Goal: Information Seeking & Learning: Check status

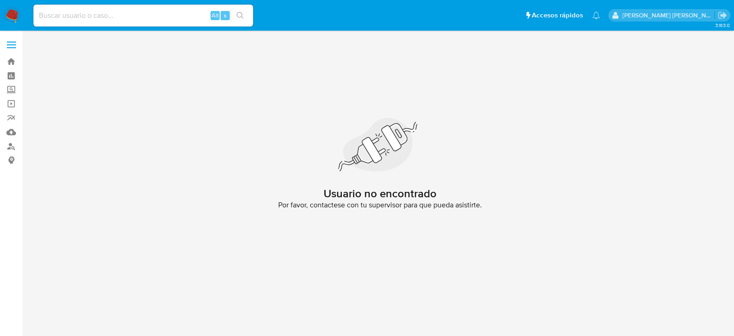
click at [11, 18] on img at bounding box center [13, 16] width 16 height 16
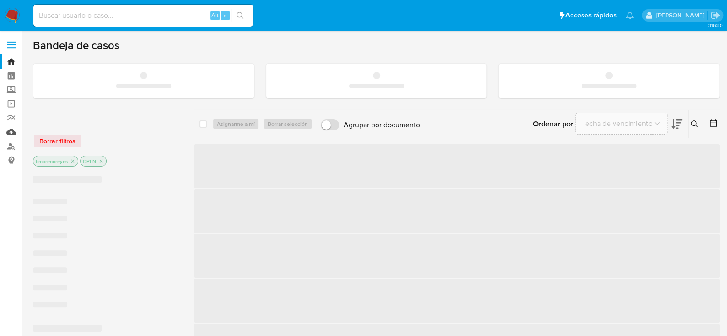
click at [8, 134] on link "Mulan" at bounding box center [54, 132] width 109 height 14
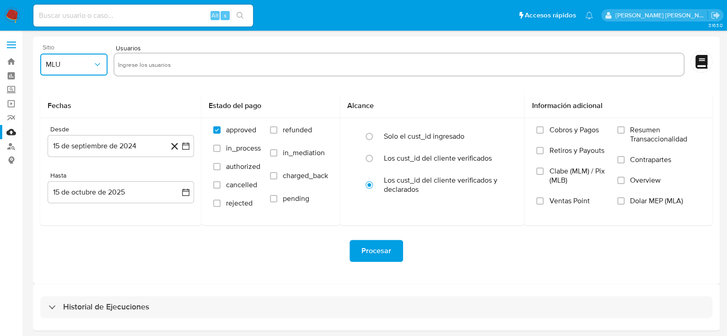
click at [74, 66] on span "MLU" at bounding box center [69, 64] width 47 height 9
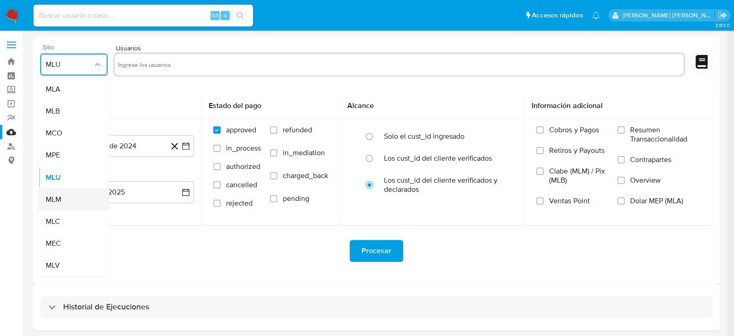
click at [74, 195] on div "MLM" at bounding box center [71, 199] width 51 height 22
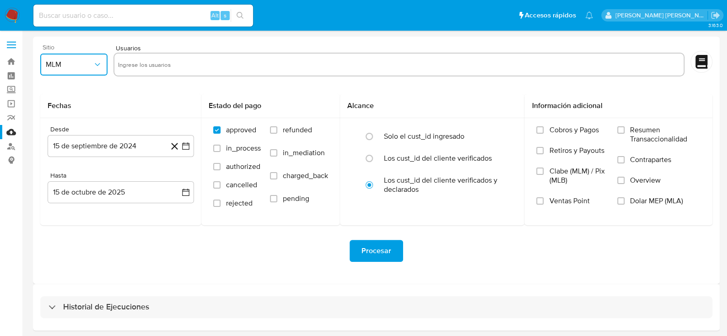
click at [159, 65] on input "text" at bounding box center [399, 64] width 562 height 15
type input "249562662"
click at [188, 143] on icon "button" at bounding box center [185, 145] width 7 height 7
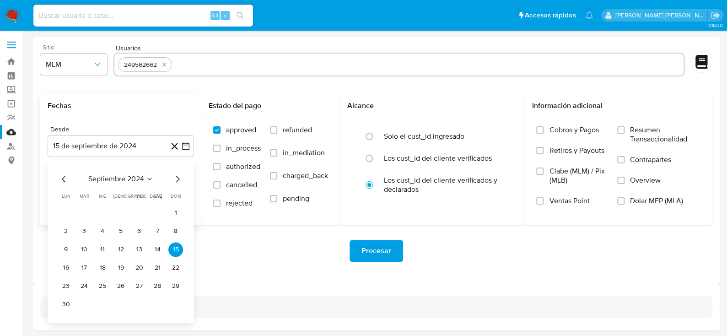
click at [171, 179] on div "septiembre 2024" at bounding box center [121, 178] width 124 height 11
click at [172, 179] on icon "Mes siguiente" at bounding box center [177, 178] width 11 height 11
click at [179, 177] on icon "Mes siguiente" at bounding box center [177, 178] width 11 height 11
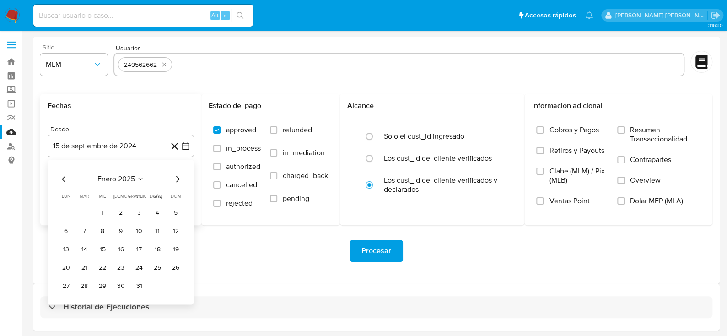
click at [179, 177] on icon "Mes siguiente" at bounding box center [177, 178] width 11 height 11
click at [118, 215] on button "1" at bounding box center [120, 212] width 15 height 15
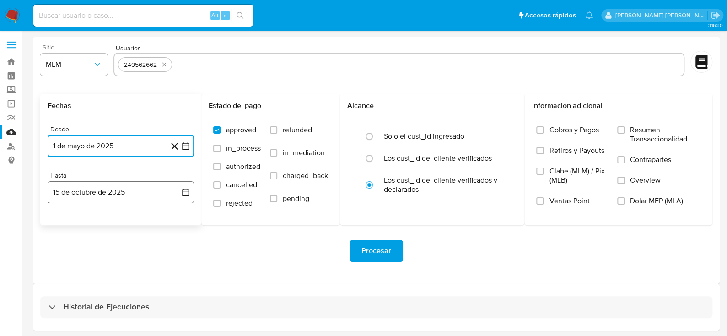
click at [185, 193] on icon "button" at bounding box center [185, 192] width 9 height 9
click at [69, 222] on icon "Mes anterior" at bounding box center [64, 225] width 11 height 11
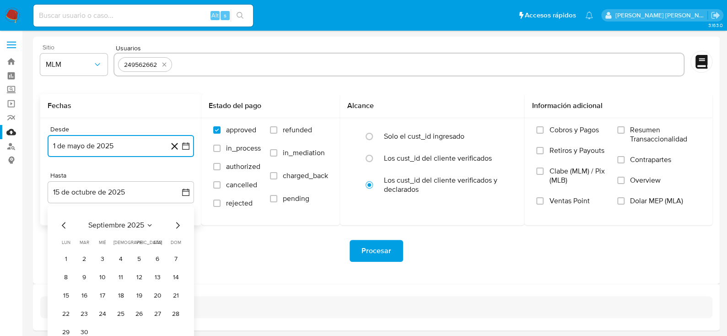
click at [61, 229] on icon "Mes anterior" at bounding box center [64, 225] width 11 height 11
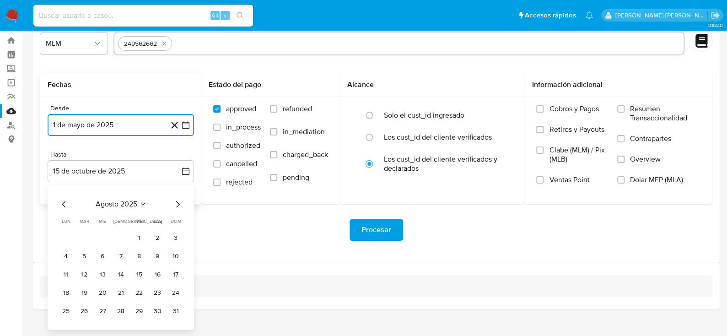
scroll to position [33, 0]
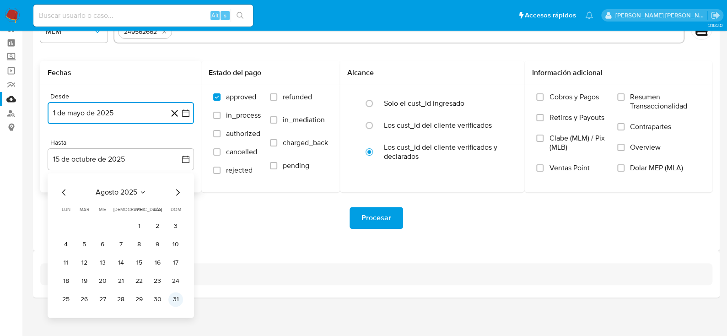
click at [176, 299] on button "31" at bounding box center [175, 299] width 15 height 15
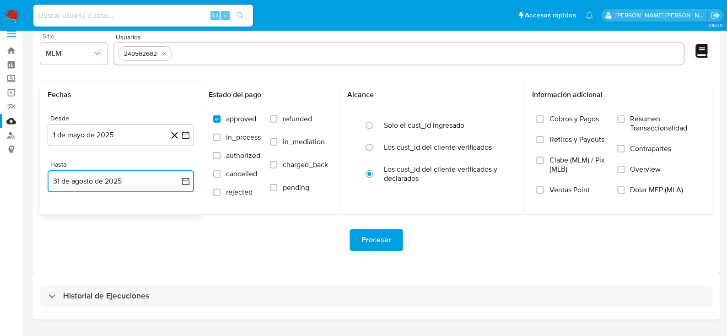
scroll to position [0, 0]
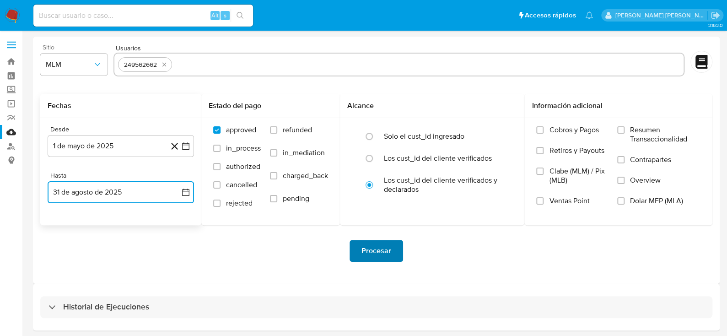
click at [381, 249] on span "Procesar" at bounding box center [376, 251] width 30 height 20
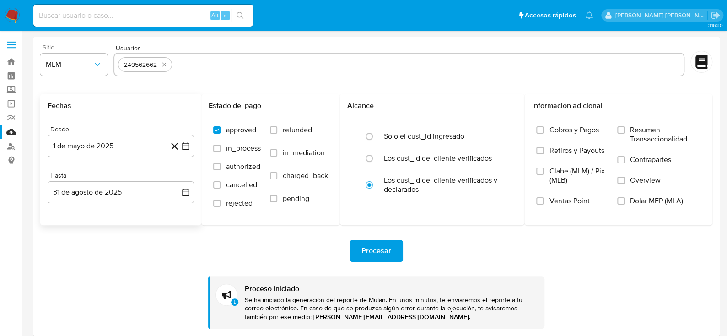
click at [12, 14] on img at bounding box center [13, 16] width 16 height 16
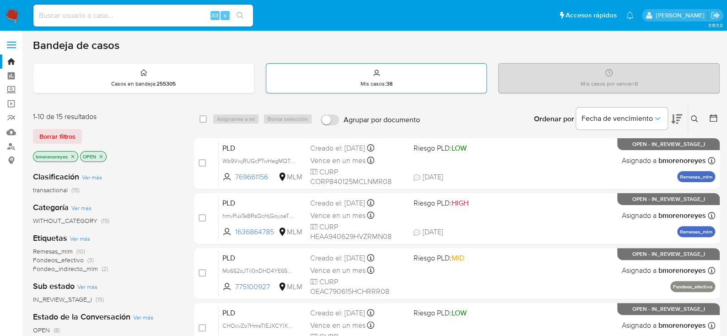
click at [324, 80] on div "Mis casos : 38" at bounding box center [376, 78] width 220 height 29
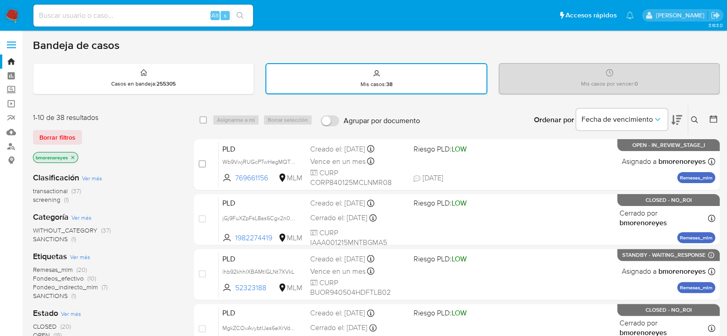
drag, startPoint x: 693, startPoint y: 115, endPoint x: 695, endPoint y: 123, distance: 9.1
click at [694, 116] on button at bounding box center [695, 119] width 15 height 11
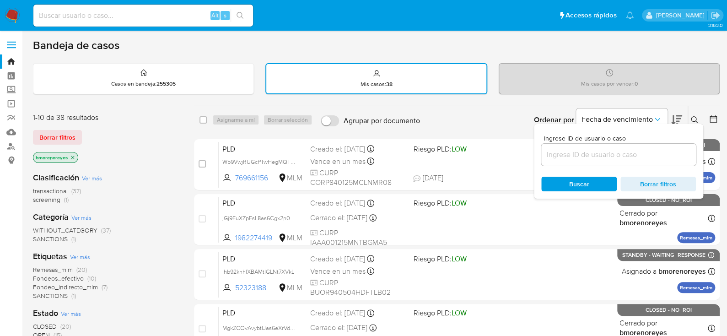
click at [584, 159] on input at bounding box center [618, 155] width 155 height 12
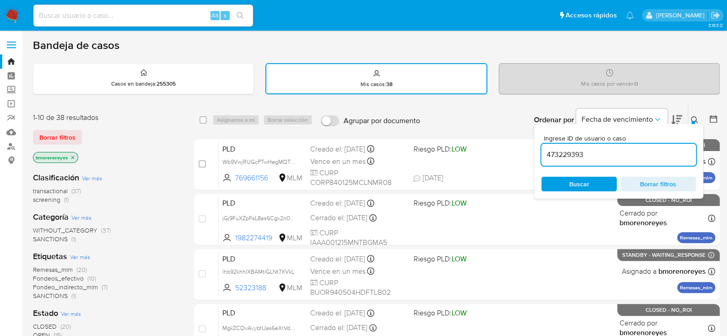
type input "473229393"
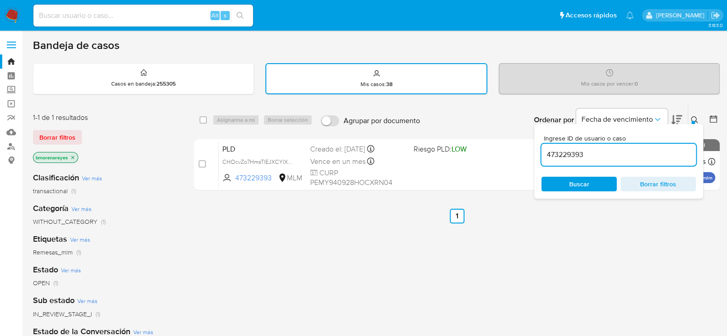
click at [572, 183] on span "Buscar" at bounding box center [579, 184] width 20 height 15
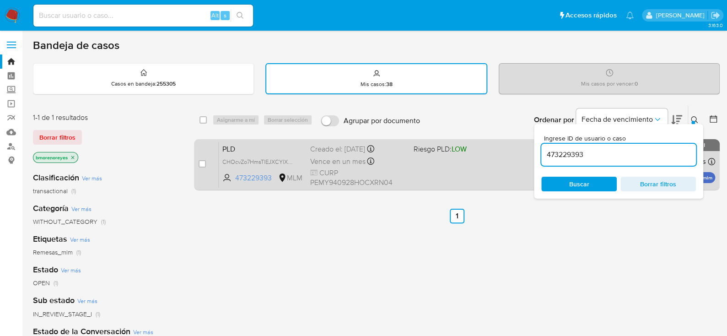
click at [463, 178] on div "PLD CHOcvZo7HmsTlEJXCYlXKleC 473229393 MLM Riesgo PLD: LOW Creado el: 12/09/202…" at bounding box center [467, 164] width 496 height 46
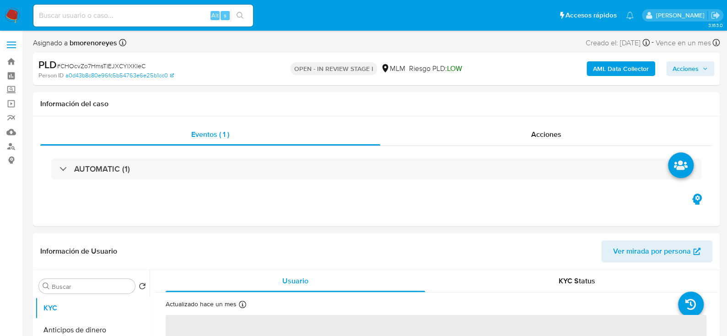
select select "10"
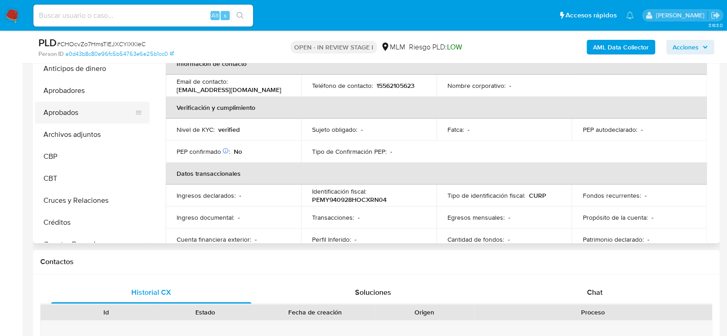
scroll to position [183, 0]
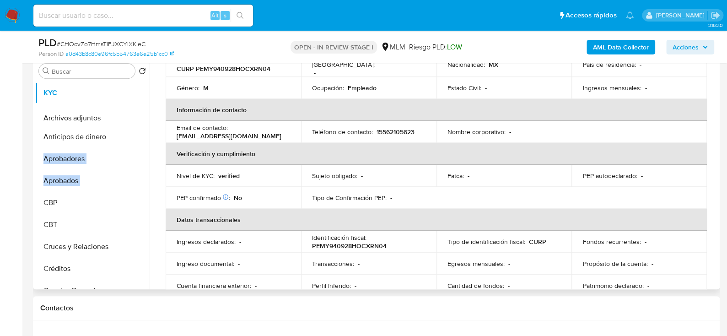
drag, startPoint x: 136, startPoint y: 179, endPoint x: 109, endPoint y: 117, distance: 68.0
click at [108, 115] on ul "KYC Anticipos de dinero Aprobadores Aprobados Archivos adjuntos CBP CBT Cruces …" at bounding box center [92, 185] width 114 height 206
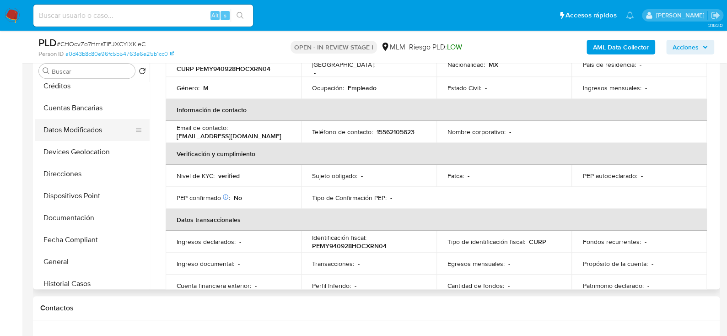
drag, startPoint x: 132, startPoint y: 171, endPoint x: 133, endPoint y: 126, distance: 44.8
click at [133, 126] on ul "KYC Archivos adjuntos Anticipos de dinero Aprobadores Aprobados CBP CBT Cruces …" at bounding box center [92, 185] width 114 height 206
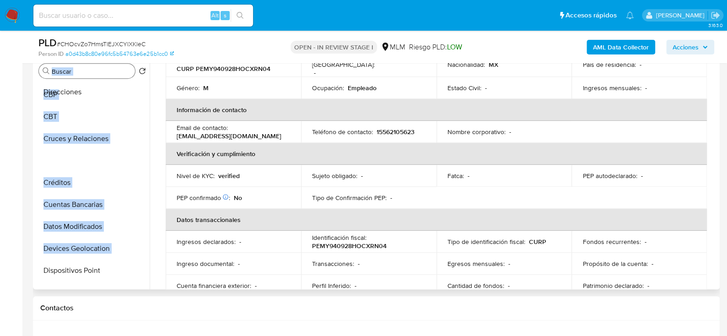
scroll to position [0, 0]
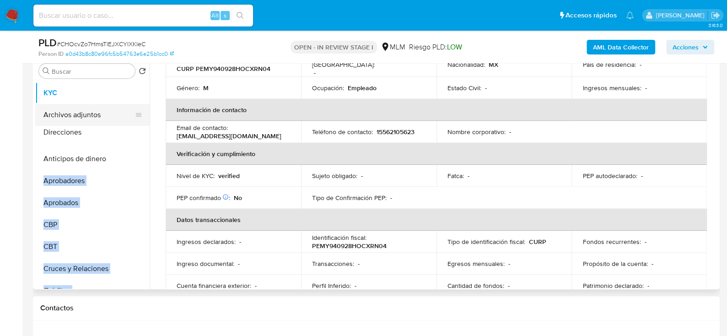
drag, startPoint x: 134, startPoint y: 171, endPoint x: 124, endPoint y: 130, distance: 41.8
click at [124, 130] on ul "KYC Archivos adjuntos Anticipos de dinero Aprobadores Aprobados CBP CBT Cruces …" at bounding box center [92, 185] width 114 height 206
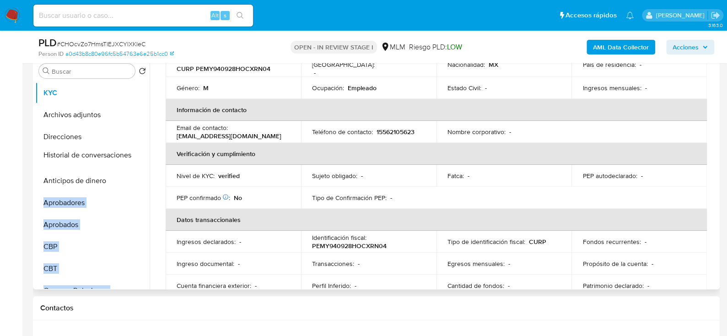
drag, startPoint x: 136, startPoint y: 188, endPoint x: 111, endPoint y: 155, distance: 42.1
click at [111, 155] on ul "KYC Archivos adjuntos Direcciones Anticipos de dinero Aprobadores Aprobados CBP…" at bounding box center [92, 185] width 114 height 206
drag, startPoint x: 137, startPoint y: 254, endPoint x: 121, endPoint y: 180, distance: 75.3
click at [121, 180] on ul "KYC Archivos adjuntos Direcciones Historial de conversaciones Anticipos de dine…" at bounding box center [92, 185] width 114 height 206
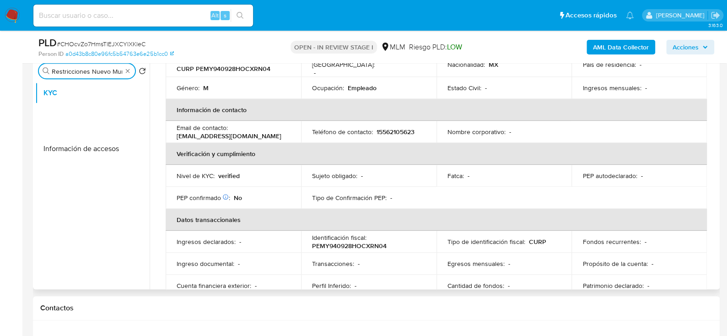
type input "Restricciones Nuevo Mundo Anticipos de dinero Aprobadores Aprobados CBP CBT Cru…"
click at [123, 141] on ul "KYC" at bounding box center [92, 185] width 114 height 206
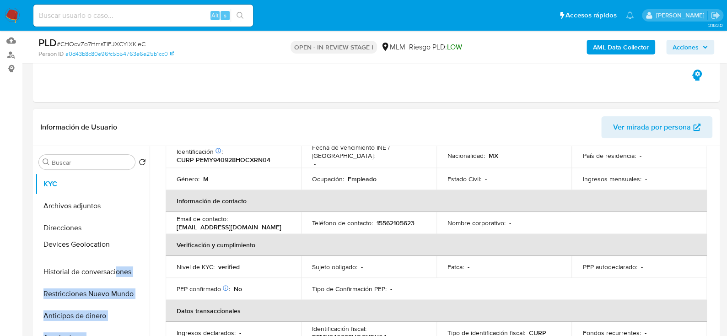
drag, startPoint x: 136, startPoint y: 217, endPoint x: 117, endPoint y: 245, distance: 33.8
click at [117, 245] on ul "KYC Archivos adjuntos Direcciones Historial de conversaciones Restricciones Nue…" at bounding box center [92, 276] width 114 height 206
click at [130, 242] on ul "KYC Archivos adjuntos Direcciones Devices Geolocation Historial de conversacion…" at bounding box center [92, 276] width 114 height 206
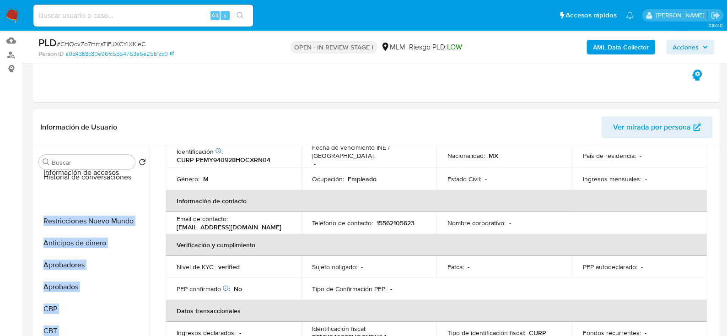
scroll to position [29, 0]
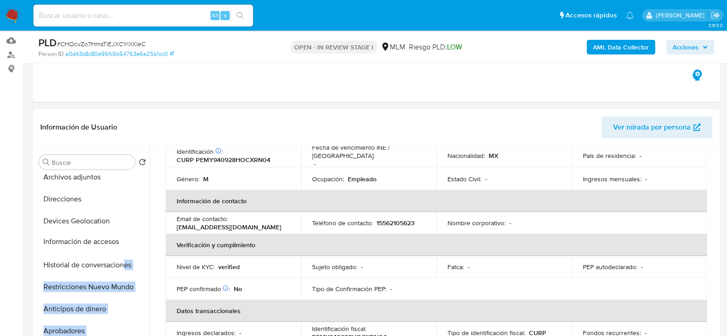
drag, startPoint x: 134, startPoint y: 298, endPoint x: 124, endPoint y: 239, distance: 59.8
click at [124, 239] on ul "KYC Archivos adjuntos Direcciones Devices Geolocation Historial de conversacion…" at bounding box center [92, 276] width 114 height 206
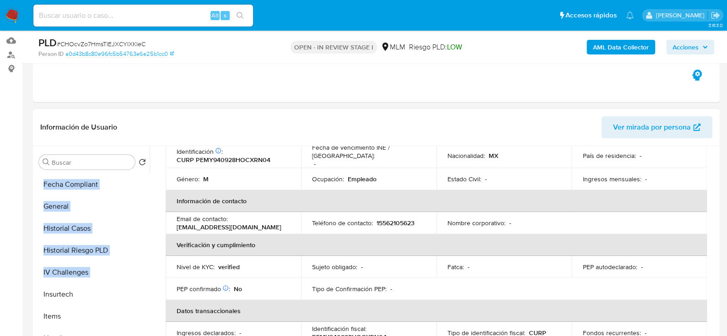
scroll to position [394, 0]
click at [108, 203] on button "General" at bounding box center [88, 207] width 107 height 22
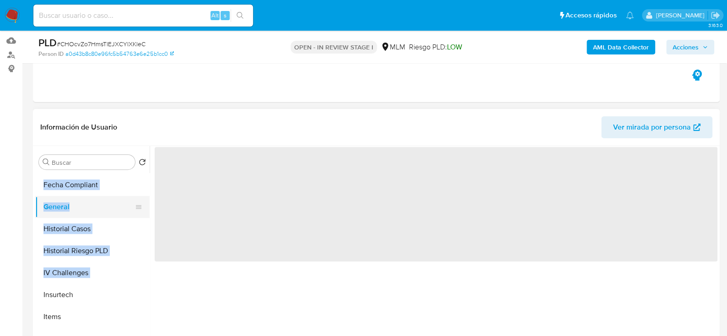
scroll to position [0, 0]
click at [122, 220] on ul "KYC Archivos adjuntos Direcciones Devices Geolocation Información de accesos Hi…" at bounding box center [92, 276] width 114 height 206
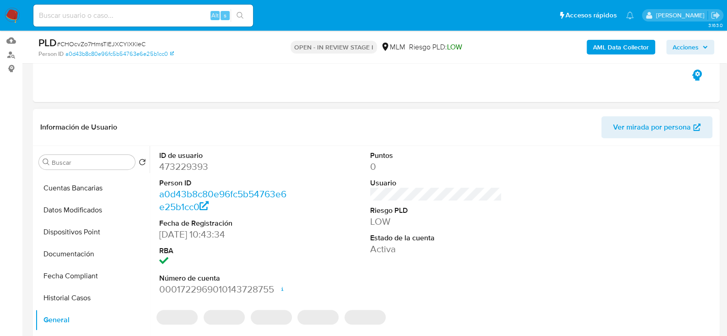
scroll to position [304, 0]
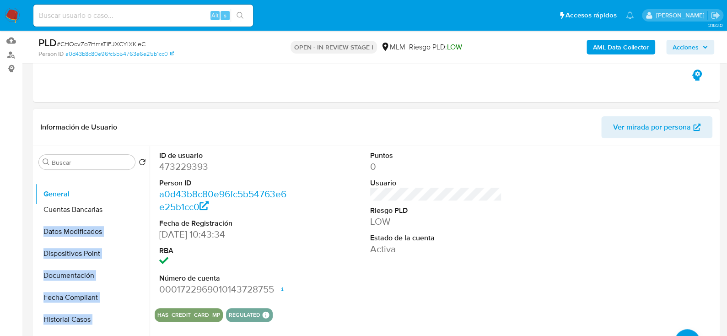
drag, startPoint x: 132, startPoint y: 318, endPoint x: 142, endPoint y: 187, distance: 131.2
click at [142, 187] on ul "KYC Archivos adjuntos Direcciones Devices Geolocation Información de accesos Hi…" at bounding box center [92, 276] width 114 height 206
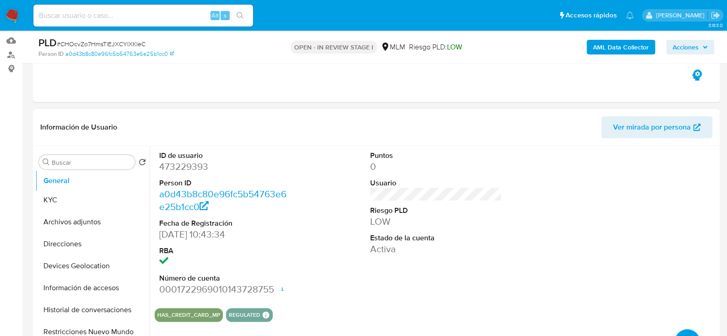
scroll to position [0, 0]
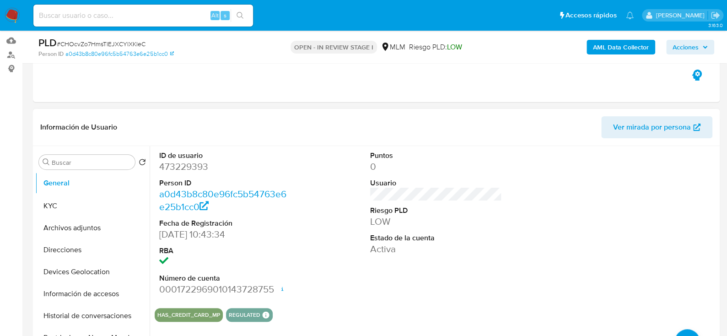
click at [130, 183] on ul "KYC Archivos adjuntos Direcciones Devices Geolocation Información de accesos Hi…" at bounding box center [92, 276] width 114 height 206
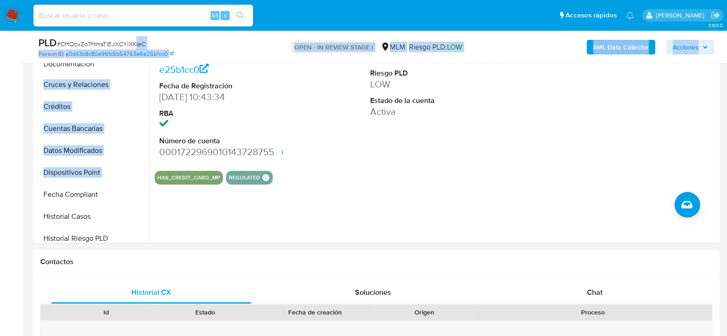
scroll to position [264, 0]
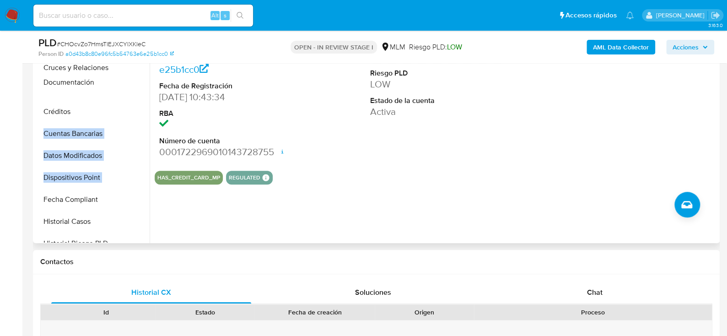
drag, startPoint x: 137, startPoint y: 170, endPoint x: 126, endPoint y: 81, distance: 90.3
click at [126, 81] on ul "General KYC Archivos adjuntos Direcciones Devices Geolocation Información de ac…" at bounding box center [92, 139] width 114 height 206
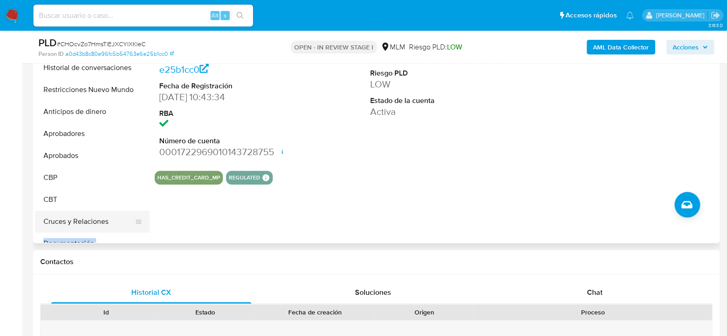
scroll to position [127, 0]
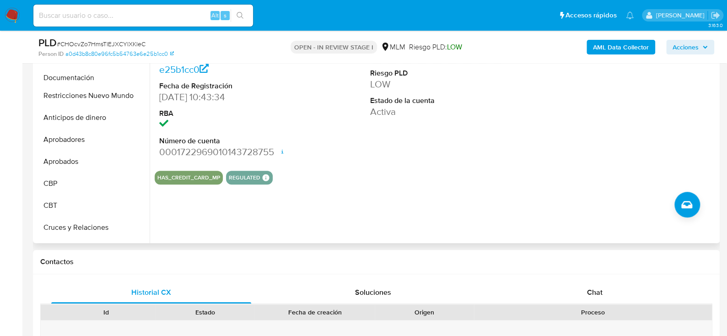
drag, startPoint x: 124, startPoint y: 78, endPoint x: 126, endPoint y: 83, distance: 5.4
click at [127, 78] on ul "General KYC Archivos adjuntos Direcciones Devices Geolocation Información de ac…" at bounding box center [92, 139] width 114 height 206
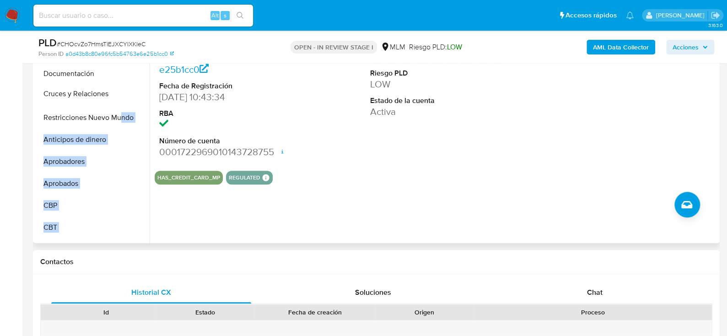
drag, startPoint x: 137, startPoint y: 226, endPoint x: 119, endPoint y: 94, distance: 133.8
click at [119, 94] on ul "General KYC Archivos adjuntos Direcciones Devices Geolocation Información de ac…" at bounding box center [92, 139] width 114 height 206
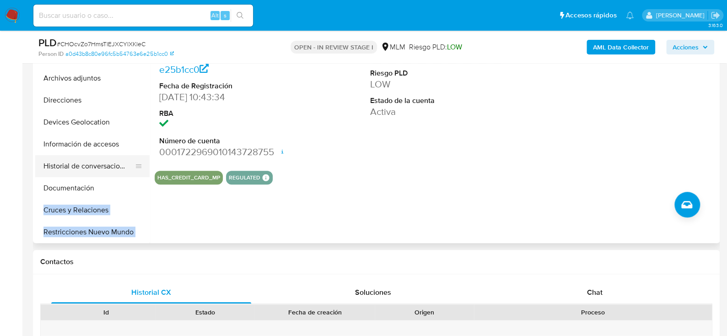
scroll to position [0, 0]
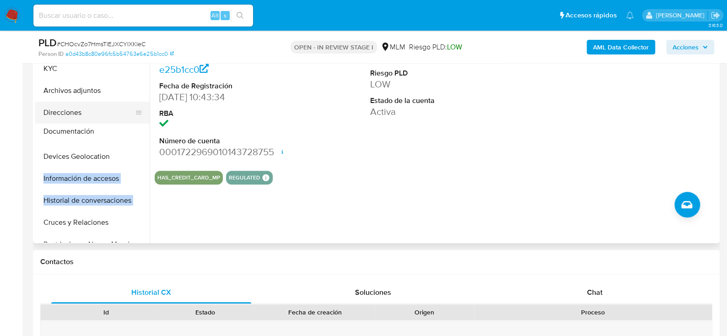
drag, startPoint x: 133, startPoint y: 204, endPoint x: 118, endPoint y: 134, distance: 70.8
click at [118, 134] on ul "General KYC Archivos adjuntos Direcciones Devices Geolocation Información de ac…" at bounding box center [92, 139] width 114 height 206
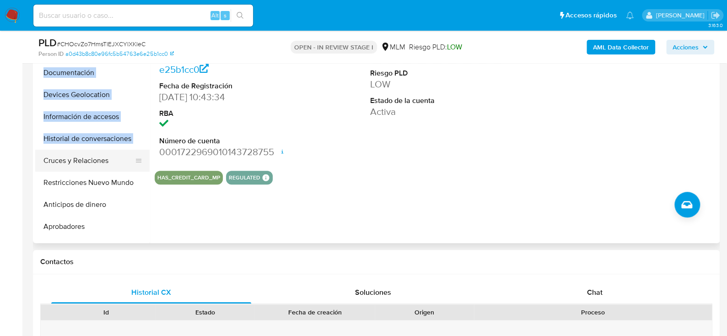
scroll to position [46, 0]
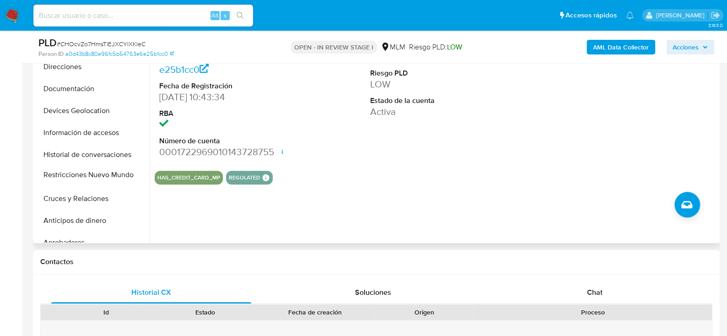
drag, startPoint x: 135, startPoint y: 197, endPoint x: 131, endPoint y: 171, distance: 26.0
click at [131, 171] on ul "General KYC Archivos adjuntos Direcciones Documentación Devices Geolocation Inf…" at bounding box center [92, 139] width 114 height 206
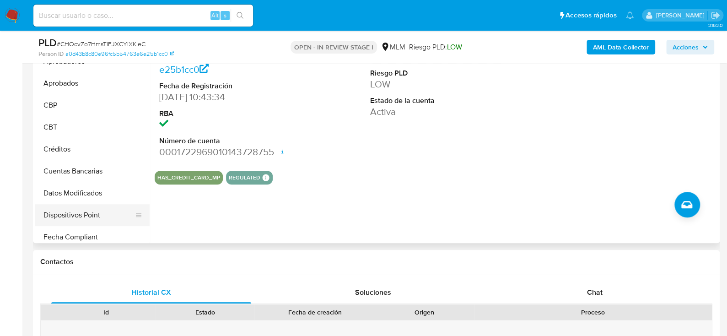
scroll to position [229, 0]
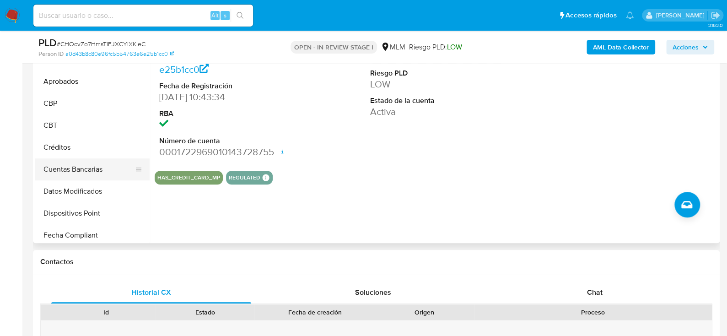
click at [93, 165] on button "Cuentas Bancarias" at bounding box center [88, 169] width 107 height 22
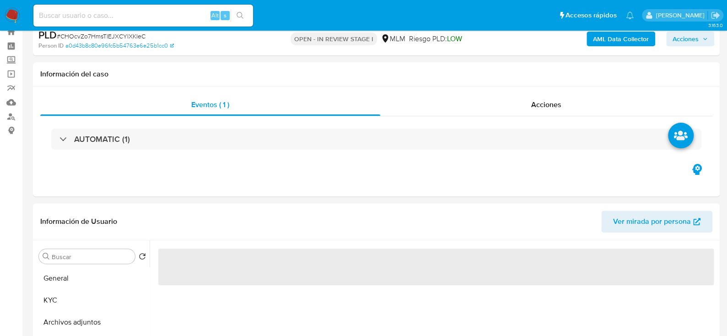
scroll to position [46, 0]
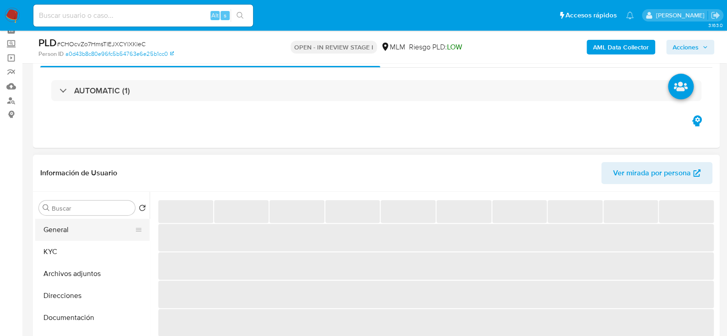
click at [71, 229] on button "General" at bounding box center [88, 230] width 107 height 22
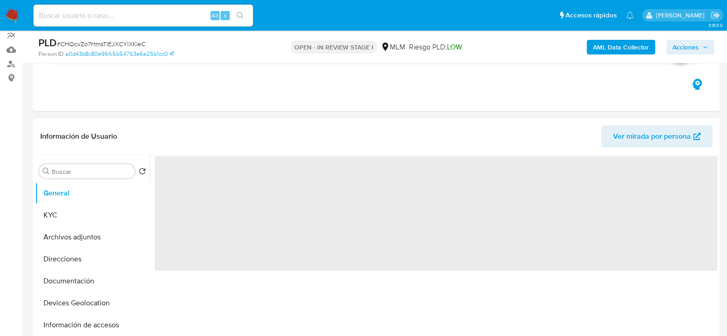
scroll to position [137, 0]
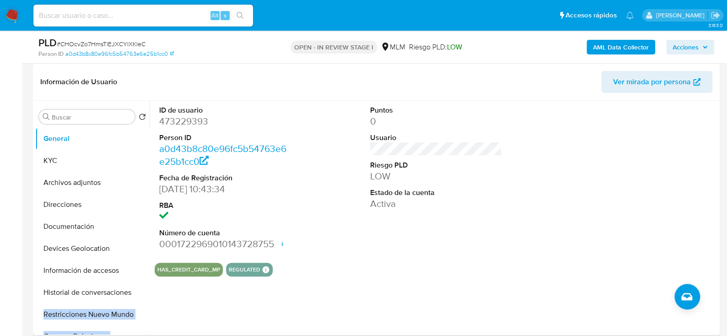
click at [563, 208] on div "ID de usuario 473229393 Person ID a0d43b8c80e96fc5b54763e6e25b1cc0 Fecha de Reg…" at bounding box center [436, 178] width 563 height 155
click at [492, 214] on div "Puntos 0 Usuario Riesgo PLD LOW Estado de la cuenta Activa" at bounding box center [435, 178] width 141 height 155
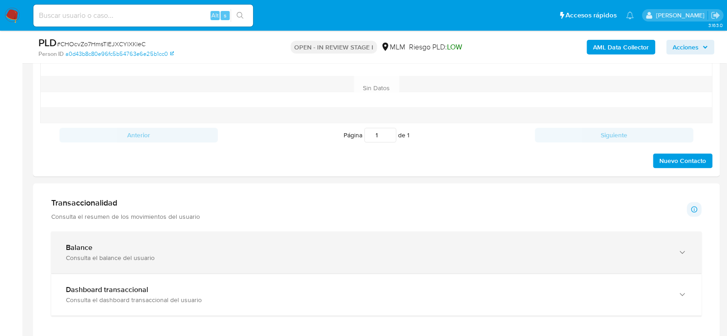
click at [157, 249] on div "Balance" at bounding box center [367, 247] width 602 height 9
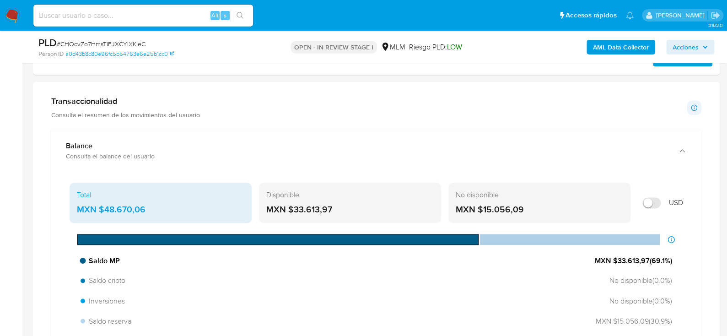
scroll to position [594, 0]
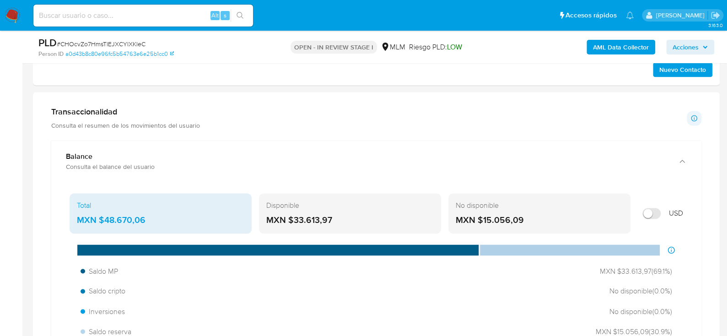
drag, startPoint x: 336, startPoint y: 215, endPoint x: 291, endPoint y: 216, distance: 44.8
click at [291, 216] on div "MXN $33.613,97" at bounding box center [349, 220] width 167 height 12
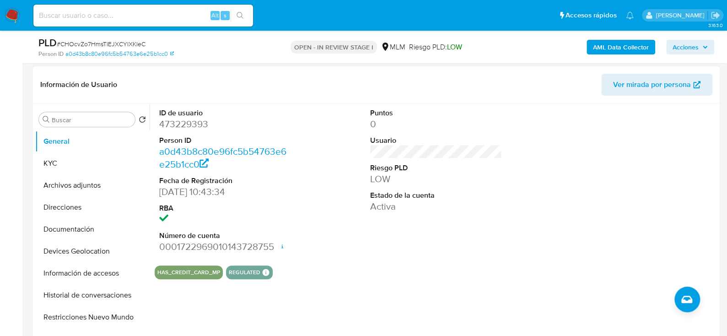
scroll to position [0, 0]
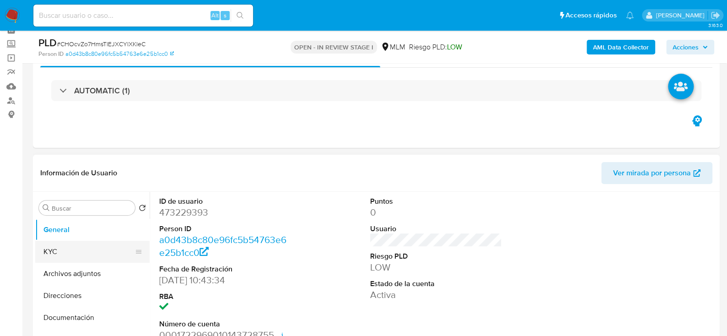
click at [62, 241] on button "KYC" at bounding box center [88, 252] width 107 height 22
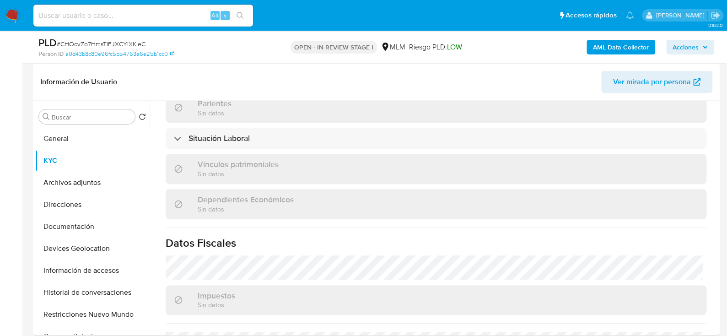
scroll to position [457, 0]
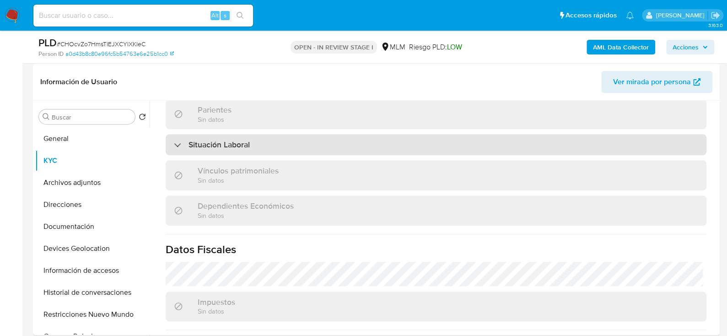
click at [272, 145] on div "Situación Laboral" at bounding box center [436, 144] width 541 height 21
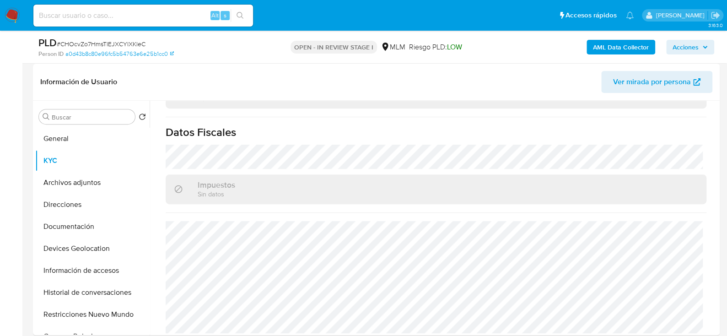
scroll to position [707, 0]
drag, startPoint x: 88, startPoint y: 189, endPoint x: 130, endPoint y: 195, distance: 42.6
click at [89, 188] on button "Archivos adjuntos" at bounding box center [92, 183] width 114 height 22
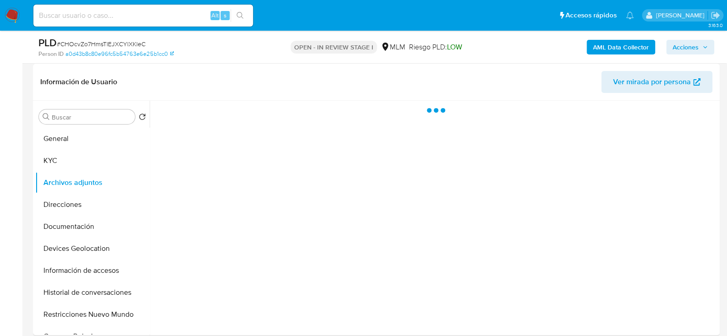
scroll to position [0, 0]
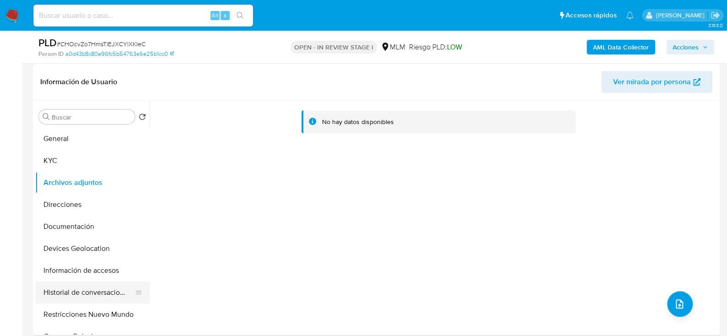
click at [102, 291] on button "Historial de conversaciones" at bounding box center [88, 292] width 107 height 22
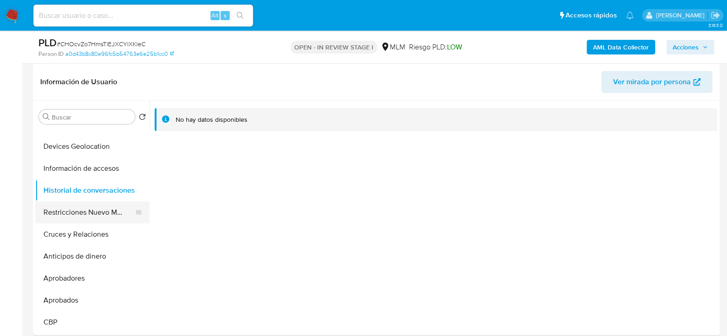
scroll to position [137, 0]
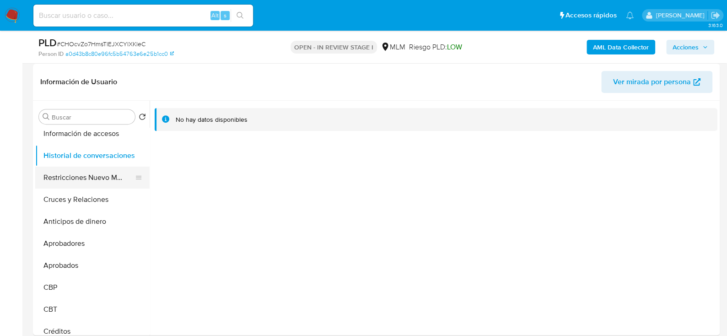
click at [88, 176] on button "Restricciones Nuevo Mundo" at bounding box center [88, 177] width 107 height 22
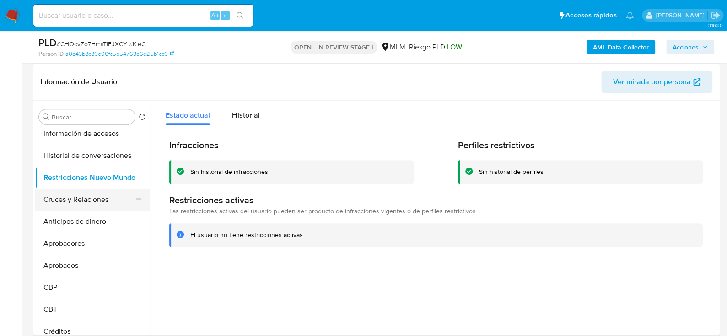
click at [78, 194] on button "Cruces y Relaciones" at bounding box center [88, 199] width 107 height 22
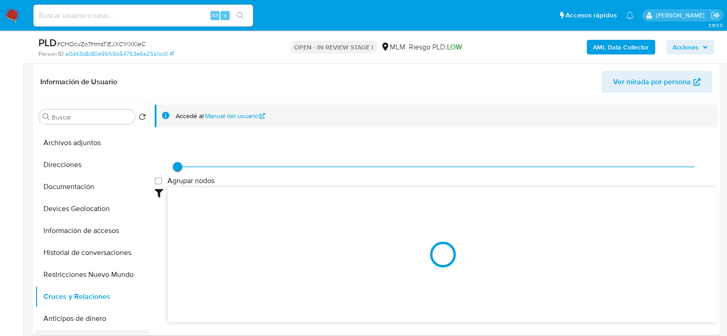
scroll to position [0, 0]
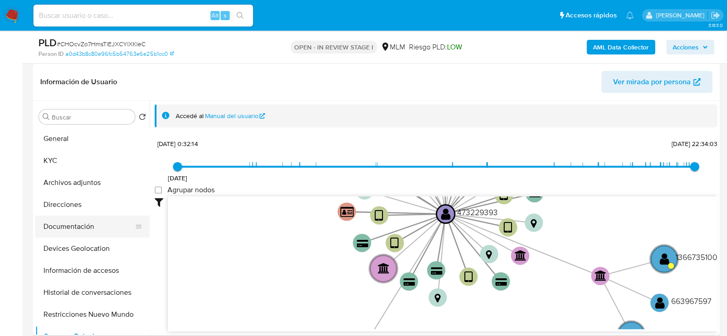
click at [81, 224] on button "Documentación" at bounding box center [88, 226] width 107 height 22
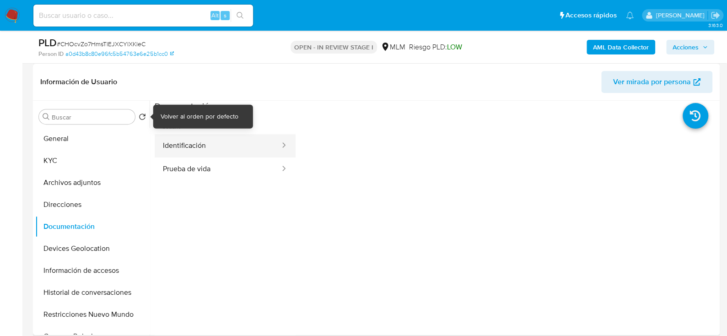
click at [199, 139] on button "Identificación" at bounding box center [218, 145] width 126 height 23
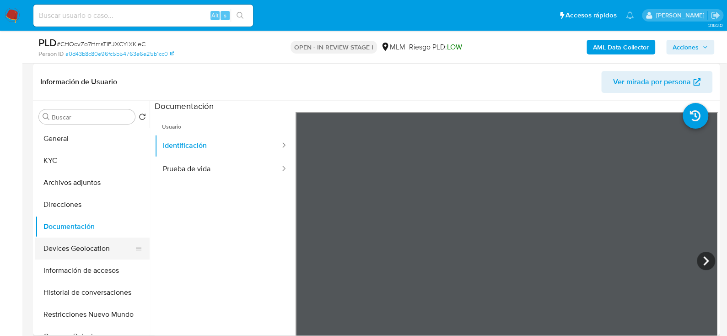
click at [87, 244] on button "Devices Geolocation" at bounding box center [88, 248] width 107 height 22
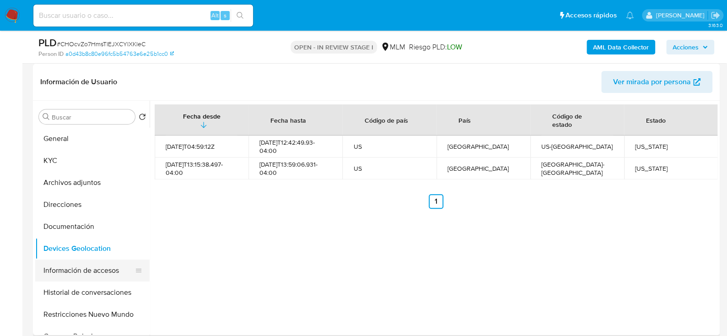
click at [101, 268] on button "Información de accesos" at bounding box center [88, 270] width 107 height 22
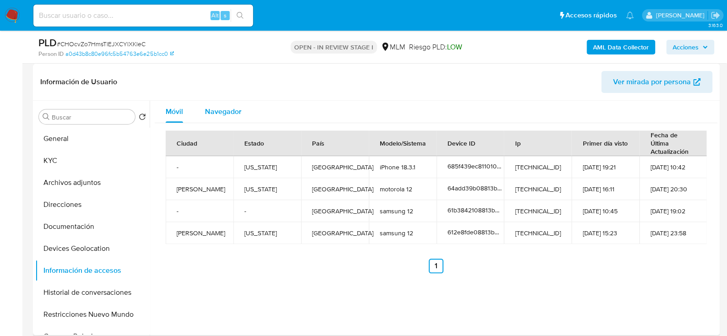
click at [224, 111] on span "Navegador" at bounding box center [223, 111] width 37 height 11
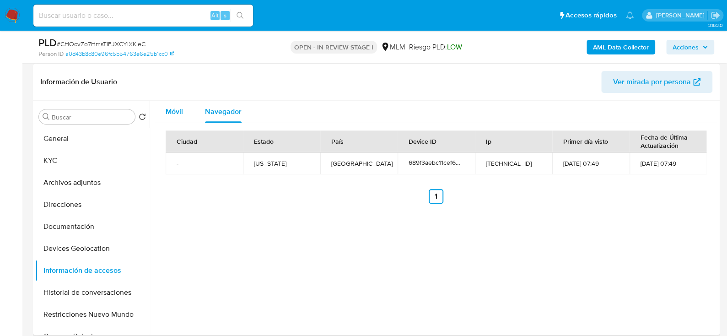
click at [172, 115] on span "Móvil" at bounding box center [174, 111] width 17 height 11
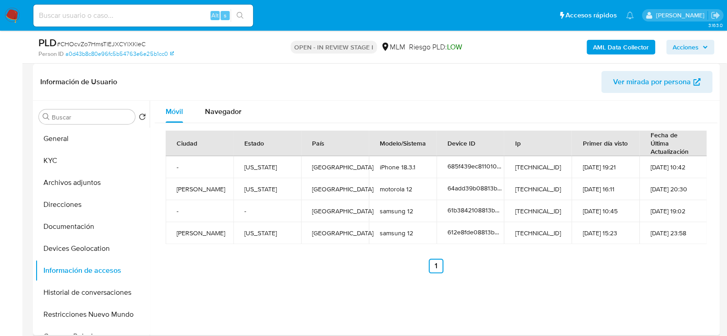
click at [252, 188] on td "Washington" at bounding box center [267, 189] width 68 height 22
copy td "Washington"
click at [86, 187] on button "Archivos adjuntos" at bounding box center [88, 183] width 107 height 22
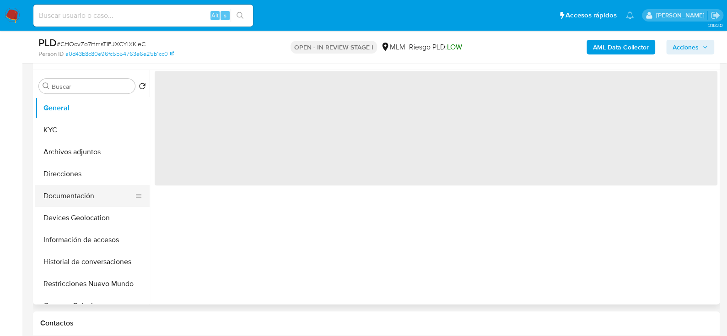
scroll to position [183, 0]
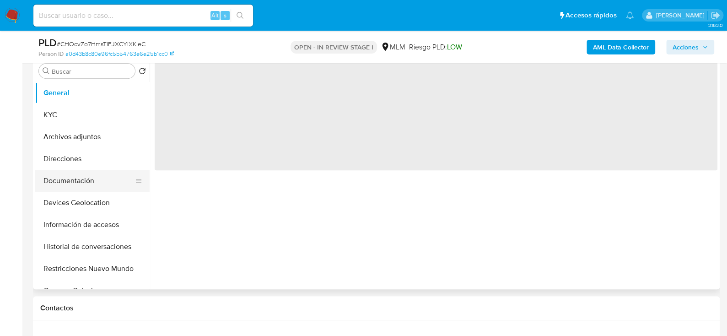
select select "10"
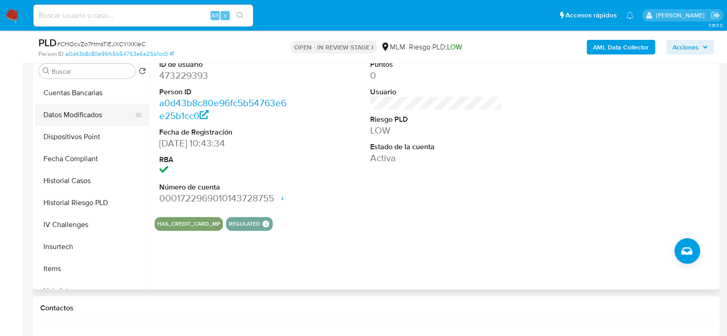
scroll to position [365, 0]
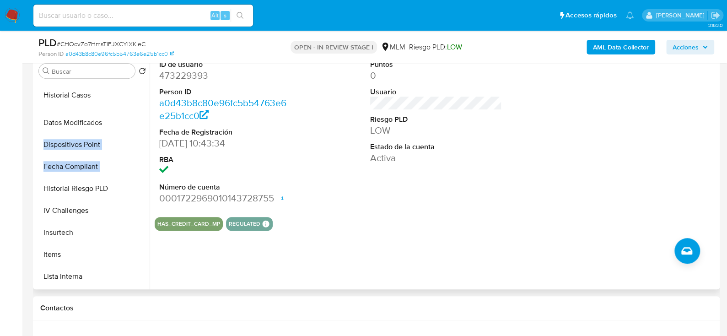
drag, startPoint x: 133, startPoint y: 163, endPoint x: 127, endPoint y: 91, distance: 71.6
click at [127, 91] on ul "General KYC Archivos adjuntos Direcciones Documentación Devices Geolocation Inf…" at bounding box center [92, 185] width 114 height 206
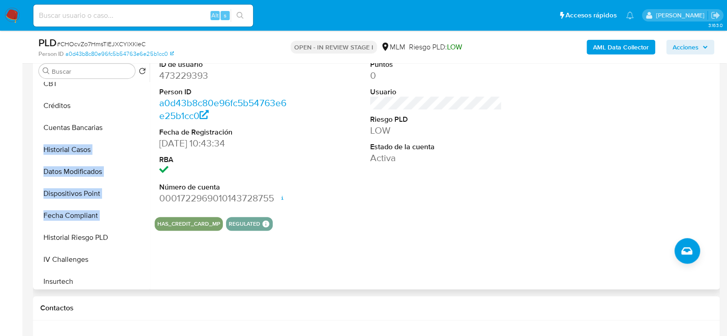
scroll to position [229, 0]
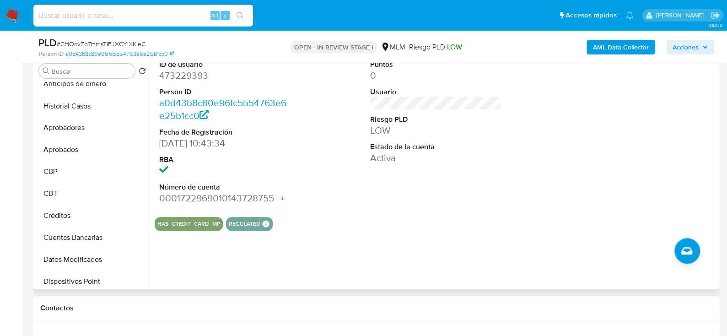
click at [111, 104] on ul "General KYC Archivos adjuntos Direcciones Documentación Devices Geolocation Inf…" at bounding box center [92, 185] width 114 height 206
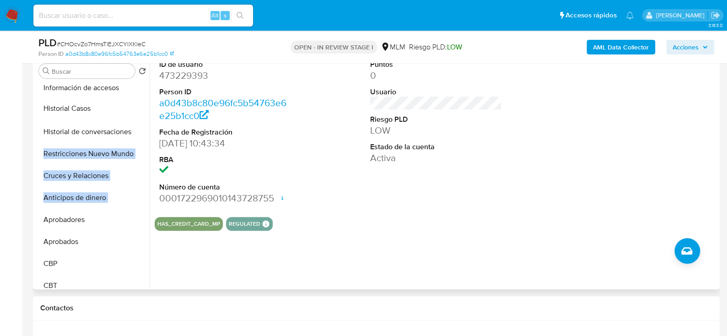
drag, startPoint x: 135, startPoint y: 197, endPoint x: 135, endPoint y: 108, distance: 88.3
click at [135, 108] on ul "General KYC Archivos adjuntos Direcciones Documentación Devices Geolocation Inf…" at bounding box center [92, 185] width 114 height 206
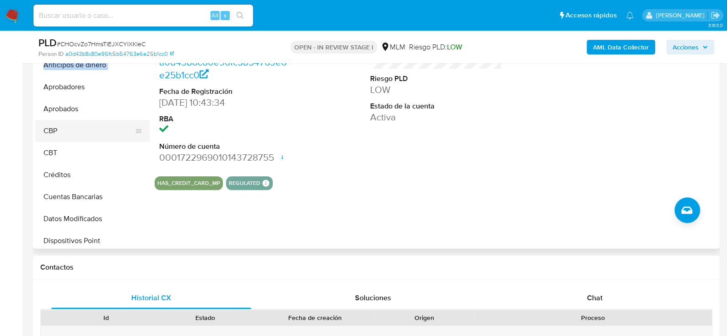
scroll to position [183, 0]
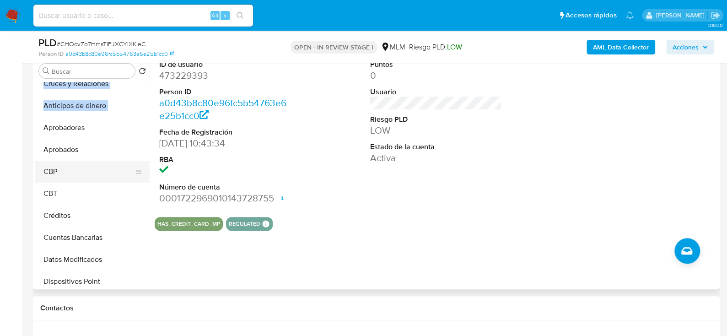
click at [142, 173] on button "CBP" at bounding box center [88, 172] width 107 height 22
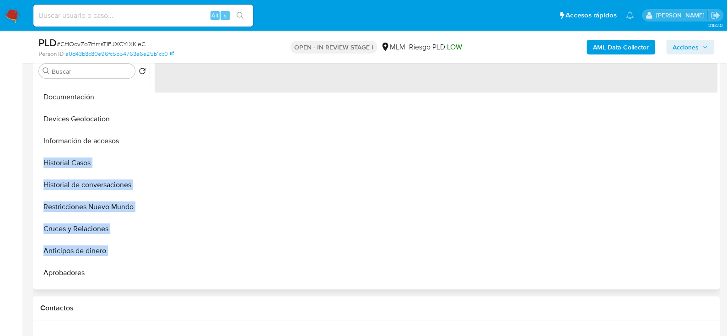
scroll to position [0, 0]
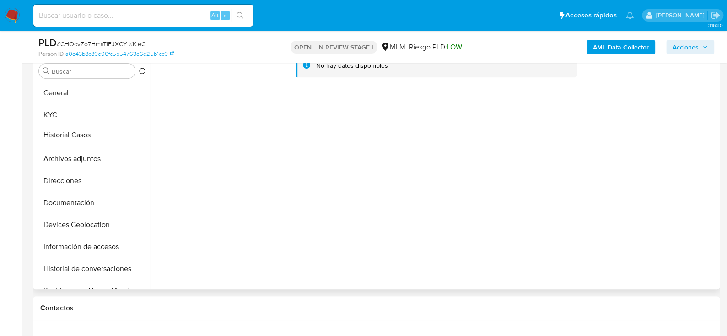
click at [121, 136] on ul "General KYC Archivos adjuntos Direcciones Documentación Devices Geolocation Inf…" at bounding box center [92, 185] width 114 height 206
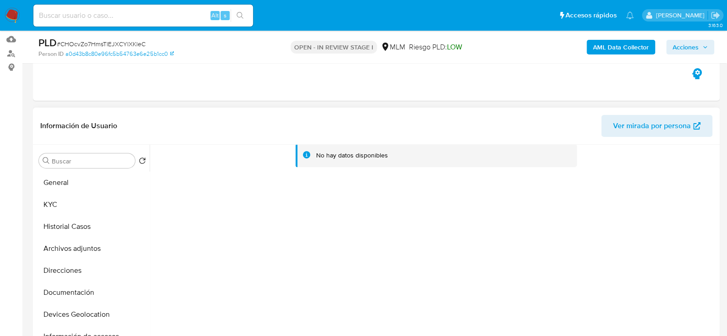
scroll to position [91, 0]
click at [77, 231] on button "Historial Casos" at bounding box center [88, 228] width 107 height 22
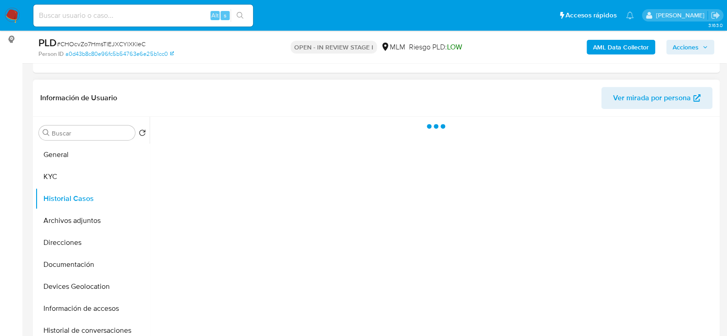
scroll to position [137, 0]
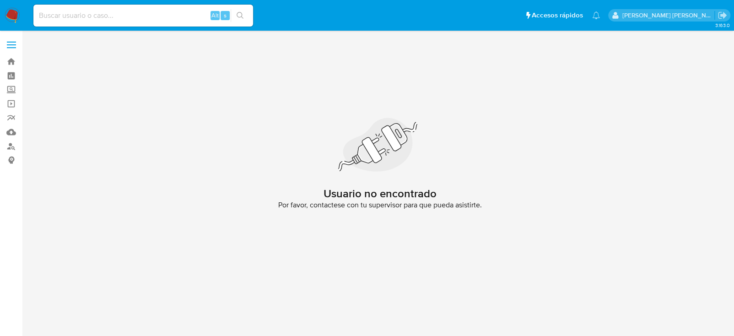
click at [90, 27] on div "Alt s" at bounding box center [143, 16] width 220 height 26
click at [90, 16] on input at bounding box center [143, 16] width 220 height 12
paste input "[PERSON_NAME]"
type input "[PERSON_NAME]"
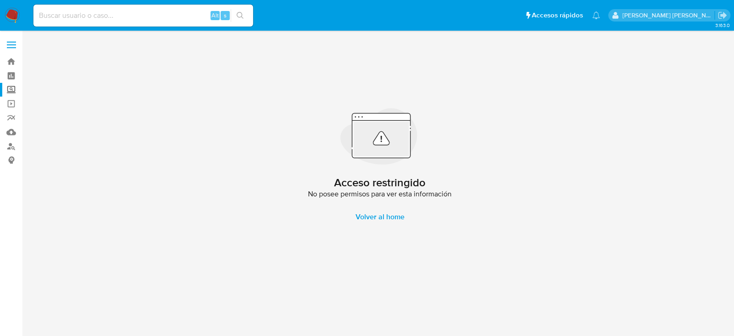
click at [9, 86] on label "Screening" at bounding box center [54, 90] width 109 height 14
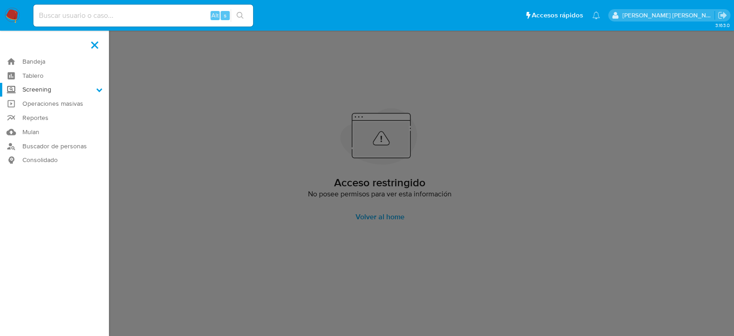
click at [0, 0] on input "Screening" at bounding box center [0, 0] width 0 height 0
click at [43, 127] on link "Herramientas" at bounding box center [54, 125] width 109 height 11
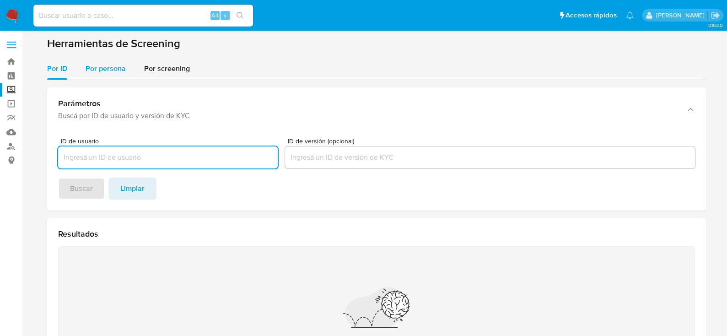
click at [100, 70] on span "Por persona" at bounding box center [106, 68] width 40 height 11
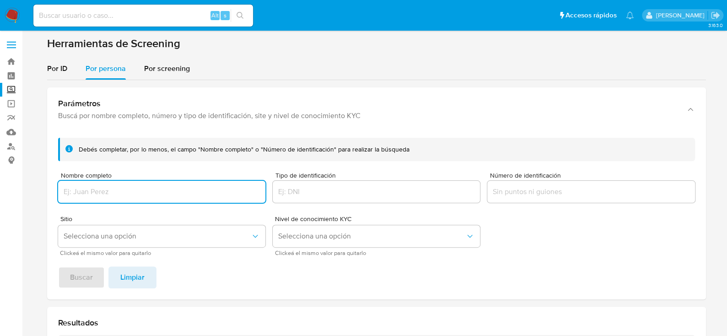
click at [133, 183] on div at bounding box center [161, 192] width 207 height 22
click at [152, 192] on input "Nombre completo" at bounding box center [161, 192] width 207 height 12
type input "MARIA HERMELINDA NAVA RODRIGUEZ"
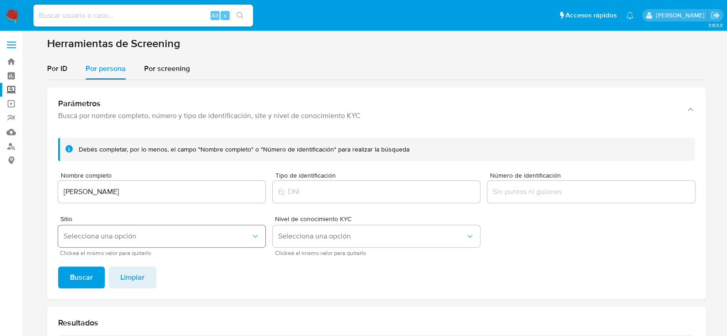
click at [160, 225] on button "Selecciona una opción" at bounding box center [161, 236] width 207 height 22
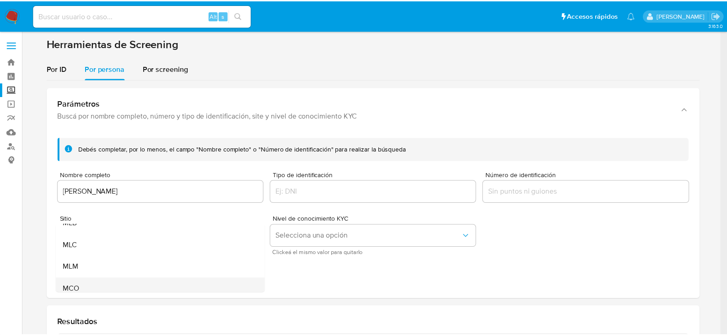
scroll to position [63, 0]
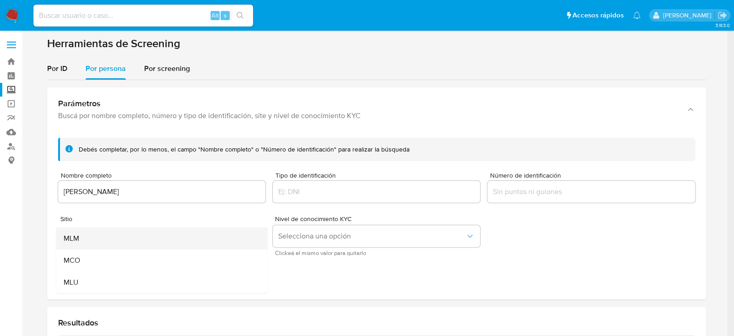
click at [96, 240] on div "MLM" at bounding box center [158, 238] width 191 height 22
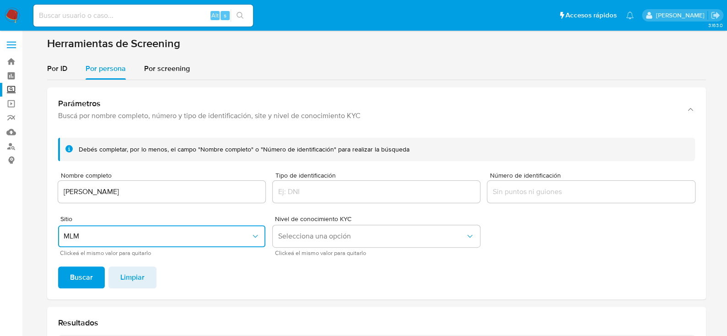
click at [319, 280] on footer "Buscar Limpiar" at bounding box center [376, 277] width 637 height 22
click at [69, 275] on button "Buscar" at bounding box center [81, 277] width 47 height 22
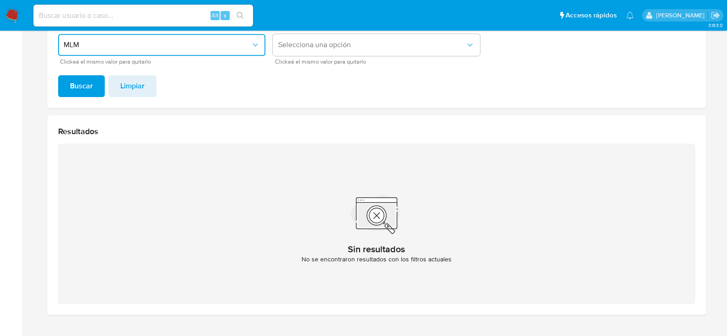
scroll to position [170, 0]
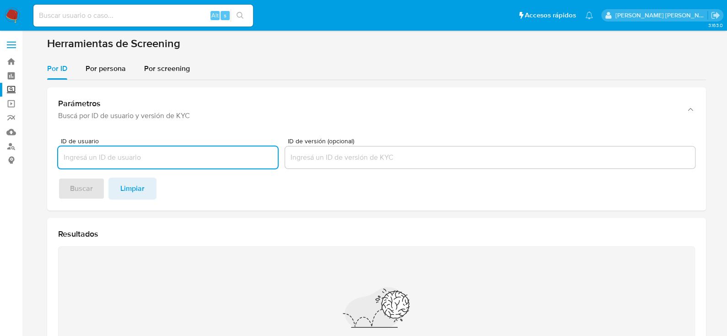
click at [18, 48] on label at bounding box center [11, 44] width 23 height 19
click at [0, 0] on input "checkbox" at bounding box center [0, 0] width 0 height 0
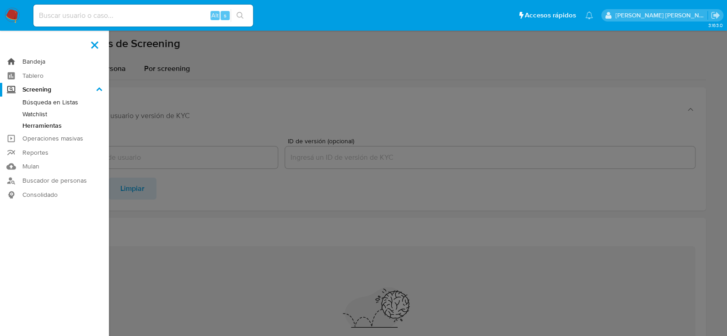
click at [12, 60] on link "Bandeja" at bounding box center [54, 61] width 109 height 14
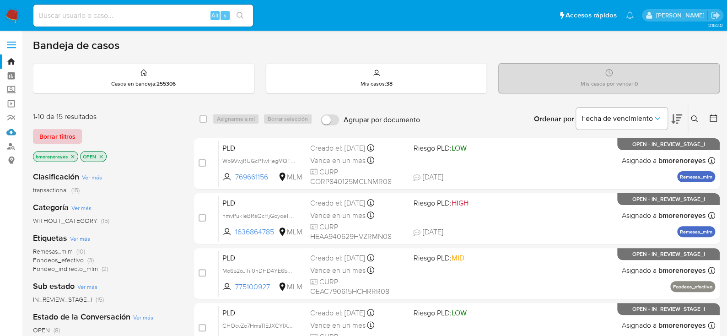
drag, startPoint x: 11, startPoint y: 135, endPoint x: 36, endPoint y: 136, distance: 24.7
click at [11, 135] on link "Mulan" at bounding box center [54, 132] width 109 height 14
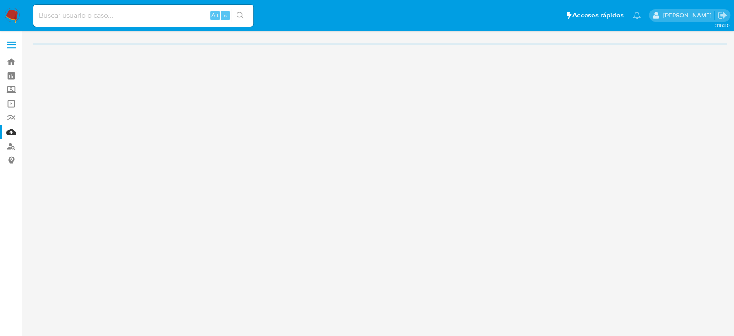
click at [22, 11] on nav "Pausado Ver notificaciones Alt s Accesos rápidos Presiona las siguientes teclas…" at bounding box center [367, 15] width 734 height 31
click at [4, 14] on nav "Pausado Ver notificaciones Alt s Accesos rápidos Presiona las siguientes teclas…" at bounding box center [367, 15] width 734 height 31
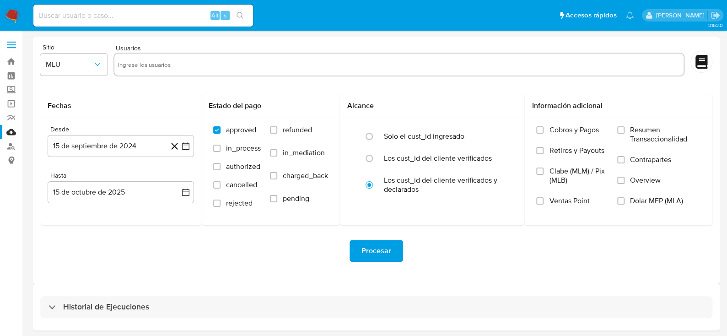
click at [9, 20] on img at bounding box center [13, 16] width 16 height 16
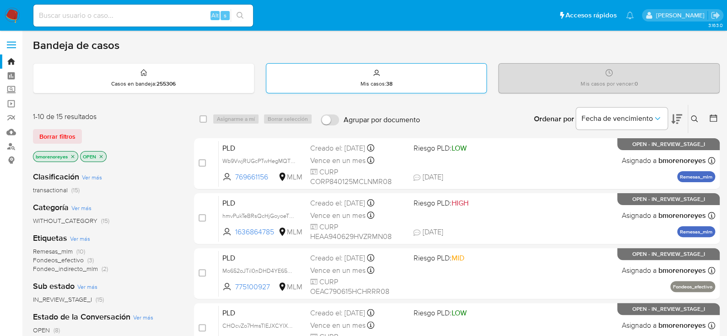
click at [393, 75] on div "Mis casos : 38" at bounding box center [376, 78] width 220 height 29
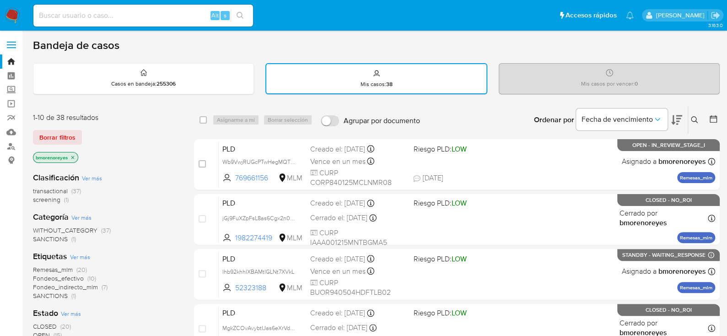
click at [695, 118] on icon at bounding box center [694, 119] width 7 height 7
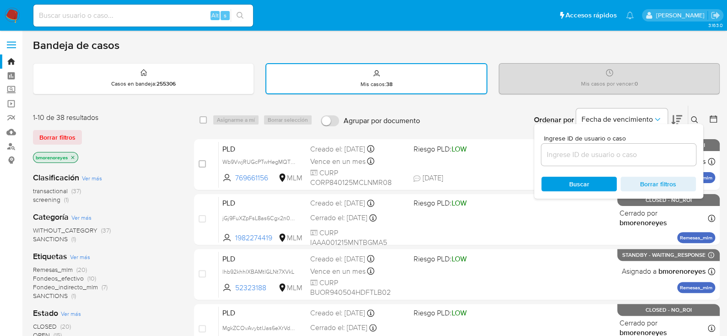
click at [561, 156] on input at bounding box center [618, 155] width 155 height 12
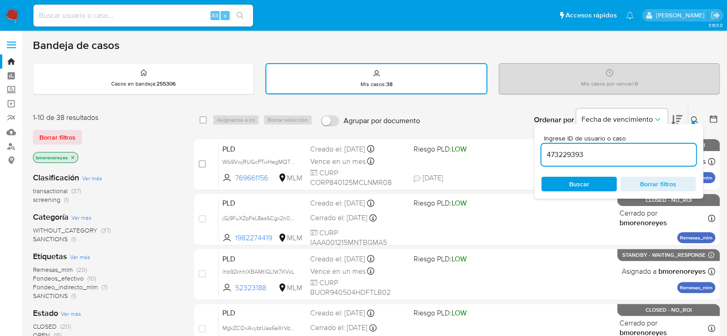
type input "473229393"
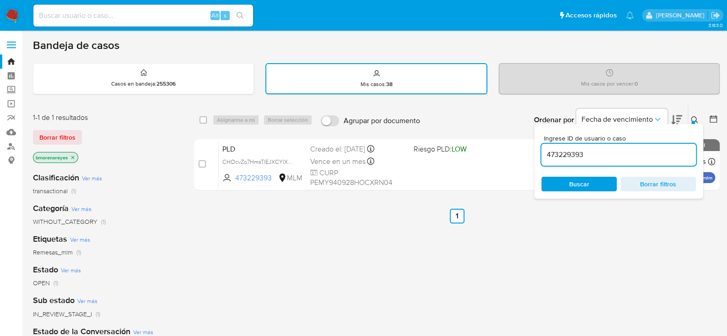
click at [691, 120] on icon at bounding box center [694, 119] width 7 height 7
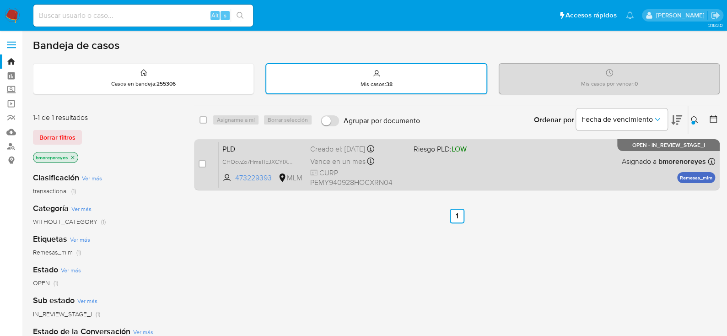
click at [453, 166] on div "PLD CHOcvZo7HmsTlEJXCYlXKleC 473229393 MLM Riesgo PLD: LOW Creado el: 12/09/202…" at bounding box center [467, 164] width 496 height 46
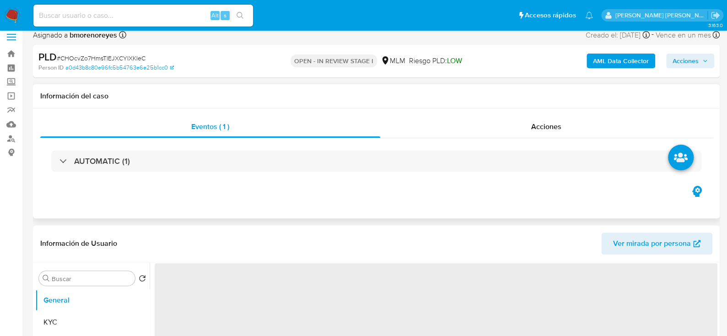
select select "10"
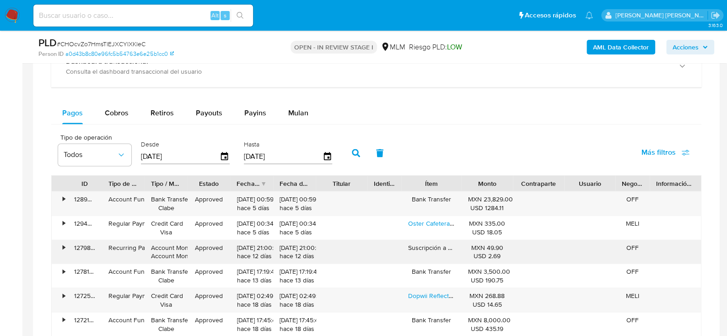
scroll to position [732, 0]
click at [221, 155] on icon "button" at bounding box center [225, 156] width 16 height 16
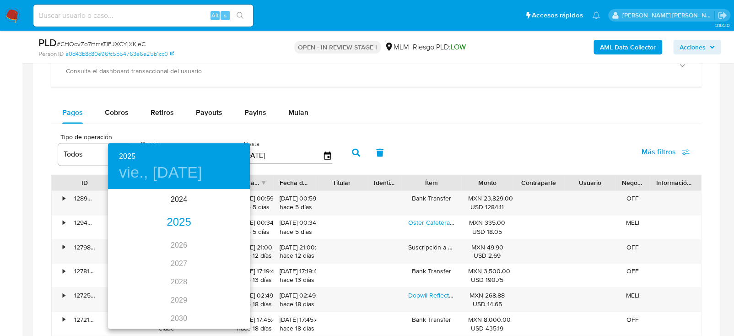
click at [179, 224] on div "2025" at bounding box center [179, 222] width 142 height 18
click at [130, 209] on div "ene." at bounding box center [131, 207] width 47 height 34
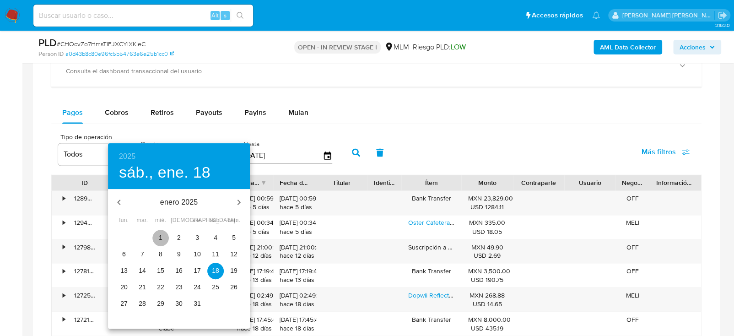
click at [158, 236] on span "1" at bounding box center [160, 237] width 16 height 9
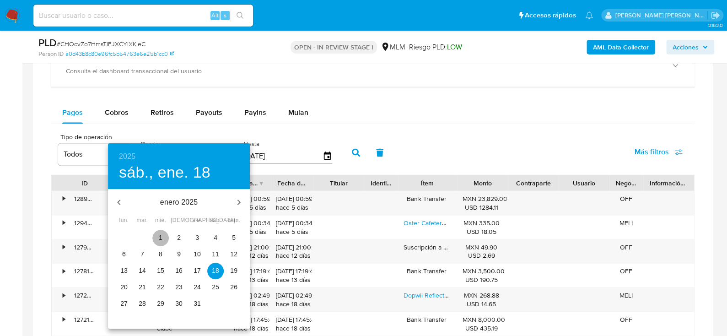
type input "[DATE]"
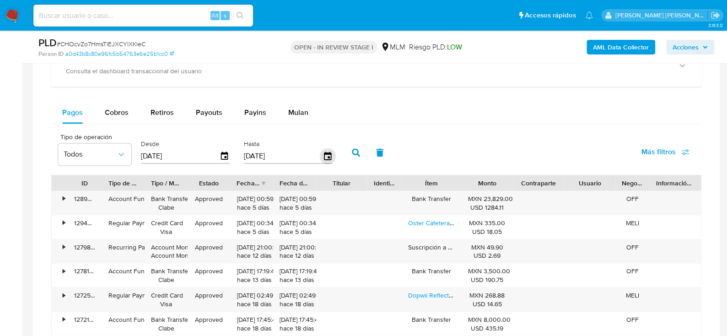
click at [323, 152] on icon "button" at bounding box center [326, 155] width 7 height 8
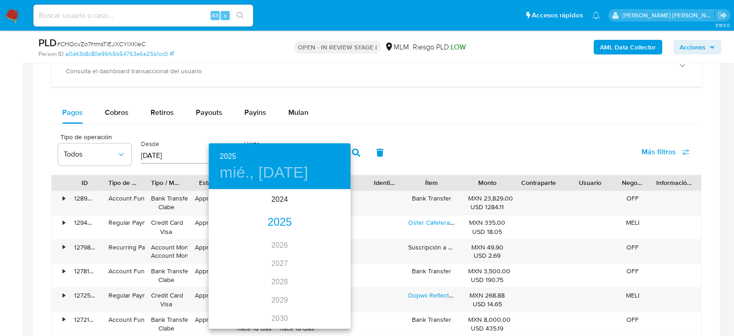
click at [278, 219] on div "2025" at bounding box center [280, 222] width 142 height 18
click at [234, 245] on div "abr." at bounding box center [232, 242] width 47 height 34
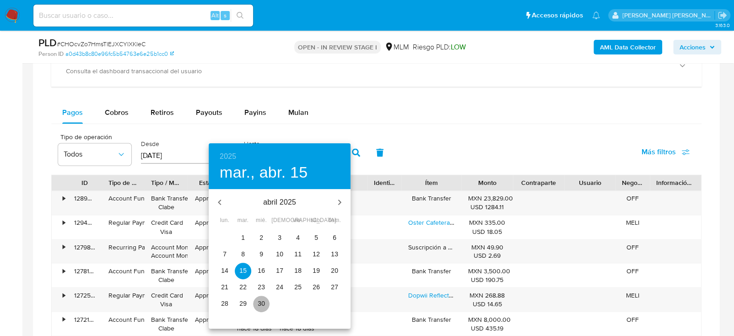
click at [258, 305] on p "30" at bounding box center [261, 303] width 7 height 9
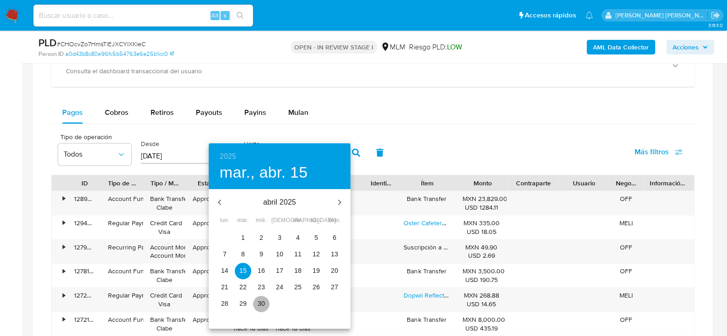
type input "30/04/2025"
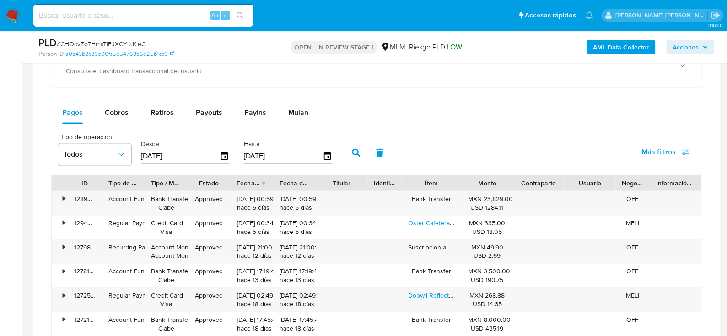
click at [352, 151] on icon "button" at bounding box center [356, 152] width 8 height 8
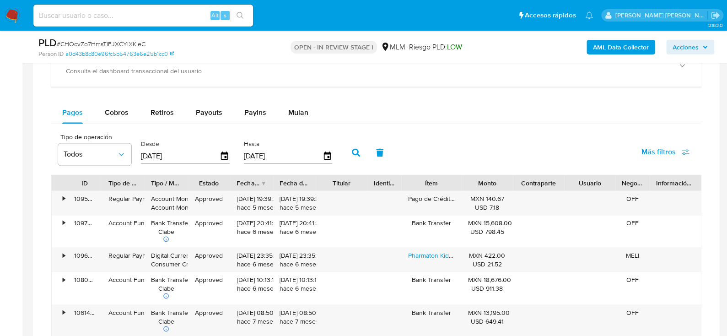
drag, startPoint x: 162, startPoint y: 113, endPoint x: 183, endPoint y: 127, distance: 25.8
click at [162, 113] on span "Retiros" at bounding box center [161, 112] width 23 height 11
select select "10"
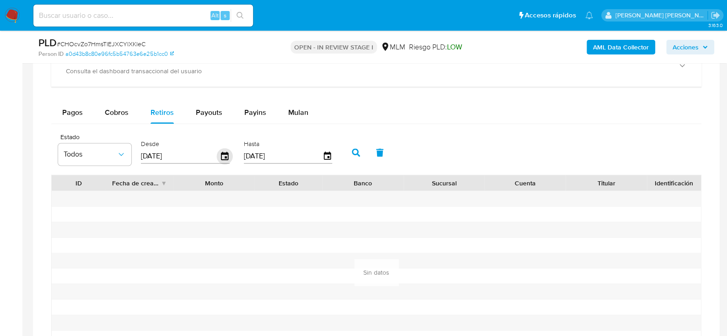
click at [223, 157] on icon "button" at bounding box center [224, 155] width 7 height 8
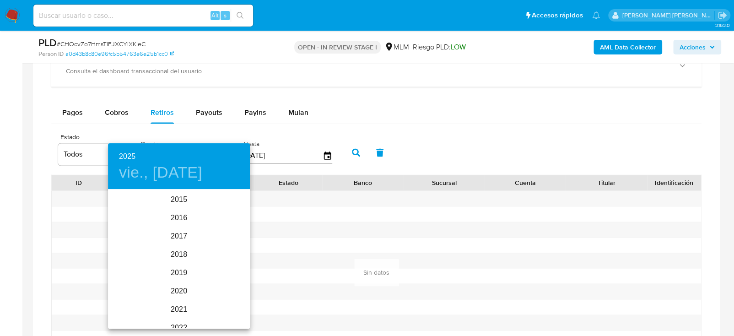
scroll to position [128, 0]
click at [173, 261] on div "2025" at bounding box center [179, 259] width 142 height 18
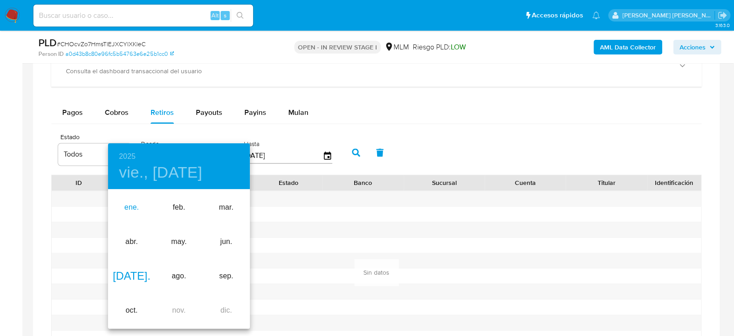
click at [130, 205] on div "ene." at bounding box center [131, 207] width 47 height 34
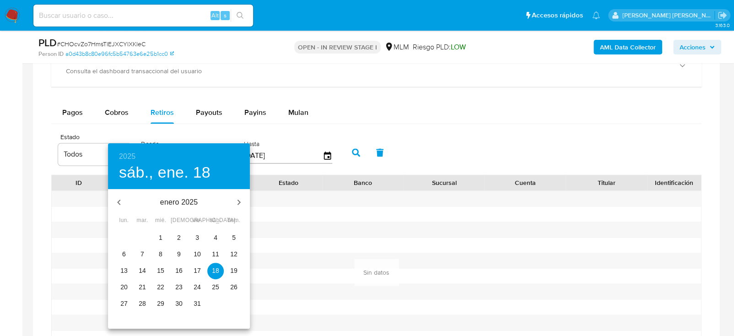
click at [161, 239] on p "1" at bounding box center [161, 237] width 4 height 9
type input "01/01/2025"
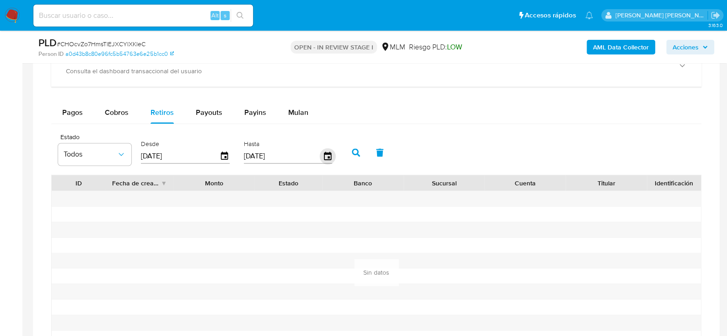
click at [320, 154] on icon "button" at bounding box center [327, 156] width 16 height 16
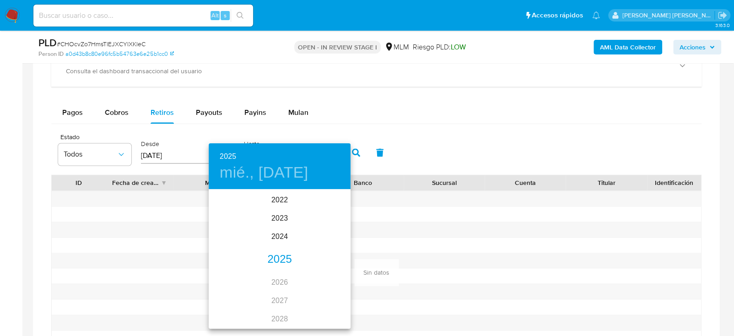
click at [278, 261] on div "2025" at bounding box center [280, 259] width 142 height 18
click at [223, 236] on div "abr." at bounding box center [232, 242] width 47 height 34
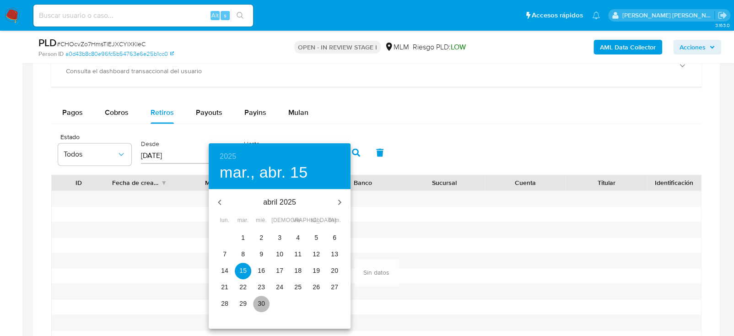
click at [264, 300] on p "30" at bounding box center [261, 303] width 7 height 9
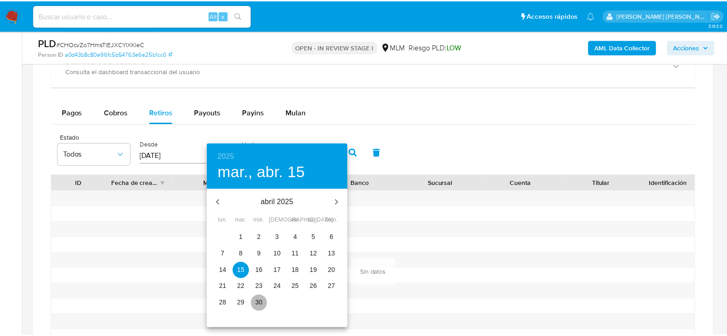
type input "30/04/2025"
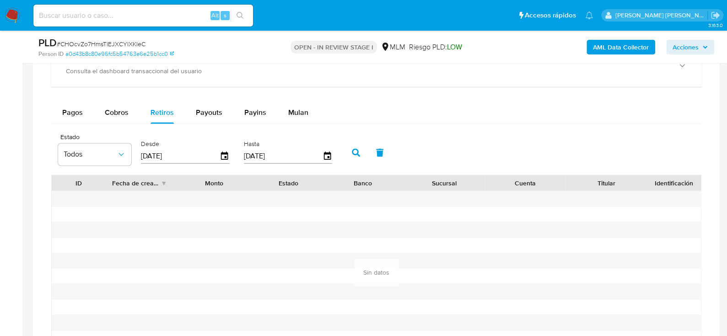
click at [352, 152] on icon "button" at bounding box center [356, 152] width 8 height 8
drag, startPoint x: 198, startPoint y: 111, endPoint x: 216, endPoint y: 126, distance: 23.4
click at [199, 111] on span "Payouts" at bounding box center [209, 112] width 27 height 11
select select "10"
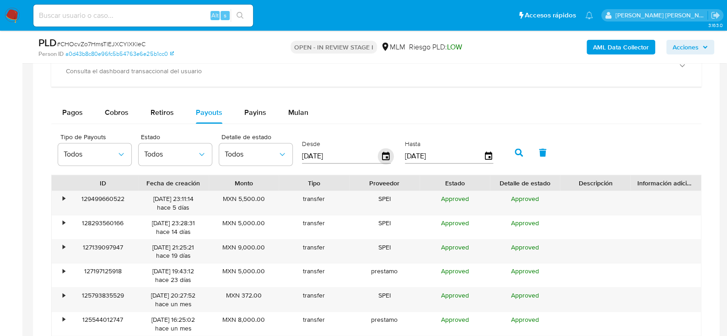
click at [386, 155] on icon "button" at bounding box center [385, 155] width 7 height 8
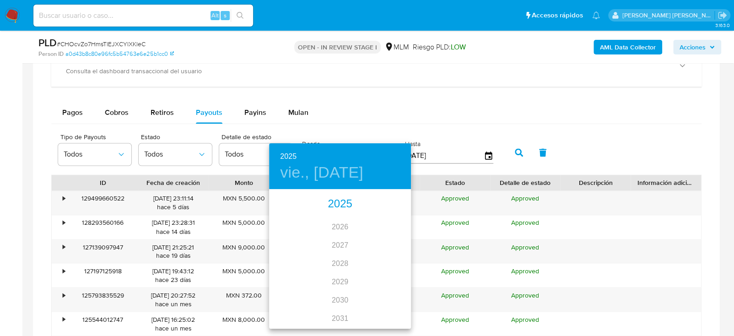
click at [337, 204] on div "2025" at bounding box center [340, 204] width 142 height 18
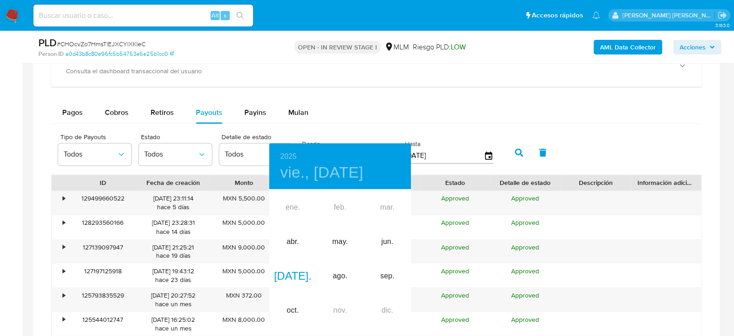
click at [295, 207] on div "ene. feb. mar. abr. may. jun. jul. ago. sep. oct. nov. dic." at bounding box center [340, 258] width 142 height 137
click at [284, 242] on div "abr." at bounding box center [292, 242] width 47 height 34
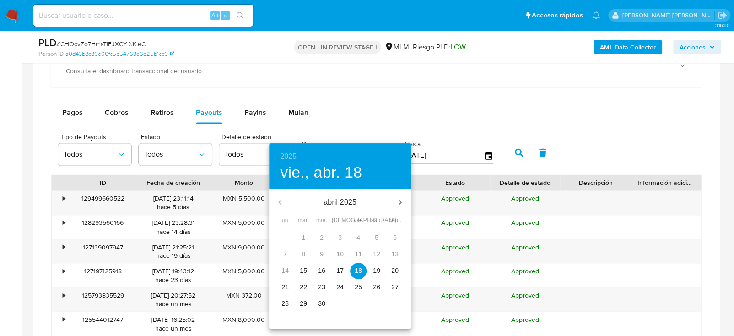
click at [303, 274] on p "15" at bounding box center [303, 270] width 7 height 9
type input "15/04/2025"
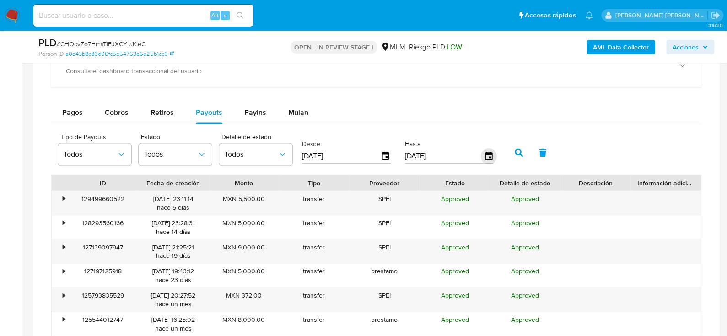
click at [480, 154] on icon "button" at bounding box center [488, 156] width 16 height 16
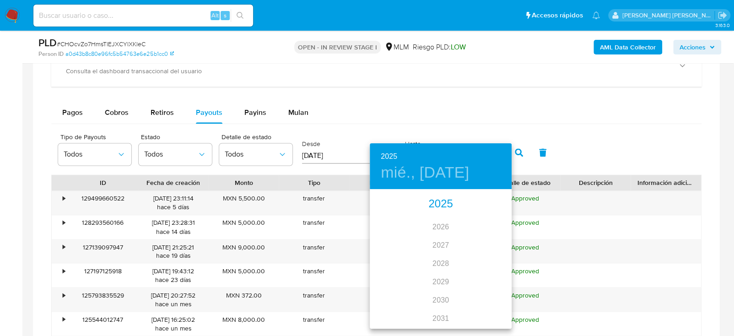
click at [440, 203] on div "2025" at bounding box center [441, 204] width 142 height 18
click at [393, 241] on div "abr." at bounding box center [393, 242] width 47 height 34
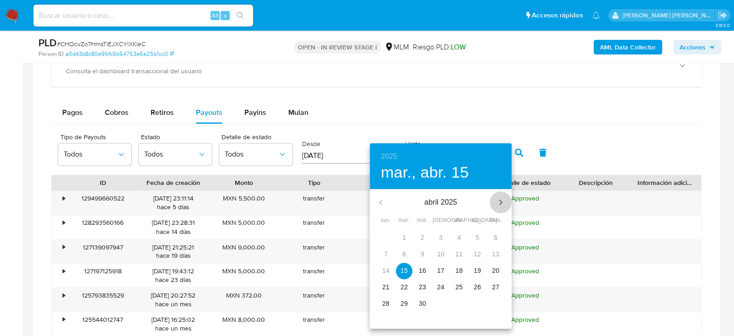
click at [504, 203] on icon "button" at bounding box center [500, 202] width 11 height 11
click at [501, 203] on icon "button" at bounding box center [500, 202] width 11 height 11
click at [379, 198] on icon "button" at bounding box center [380, 202] width 11 height 11
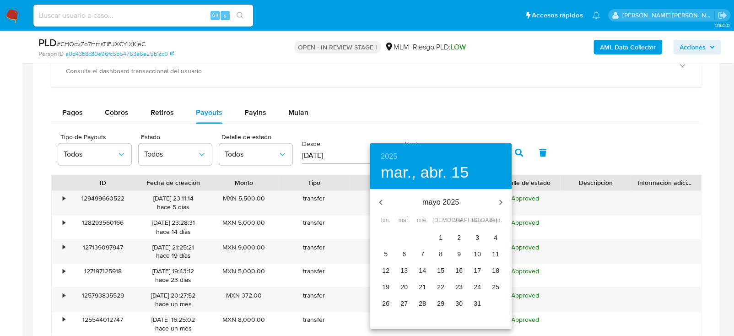
click at [476, 306] on p "31" at bounding box center [476, 303] width 7 height 9
type input "31/05/2025"
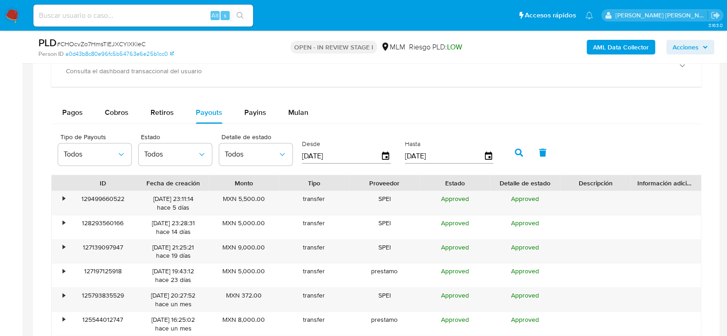
click at [516, 150] on icon "button" at bounding box center [519, 152] width 8 height 8
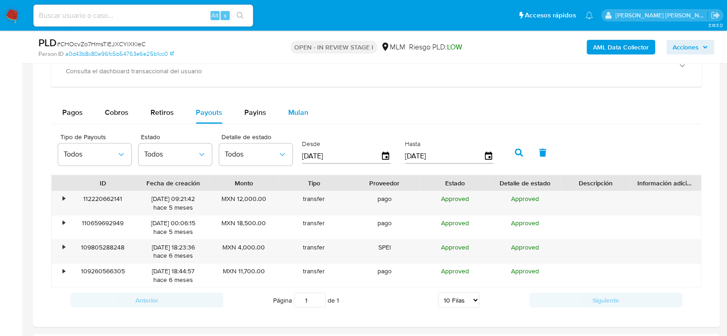
drag, startPoint x: 261, startPoint y: 112, endPoint x: 275, endPoint y: 113, distance: 13.8
click at [262, 112] on span "Payins" at bounding box center [255, 112] width 22 height 11
select select "10"
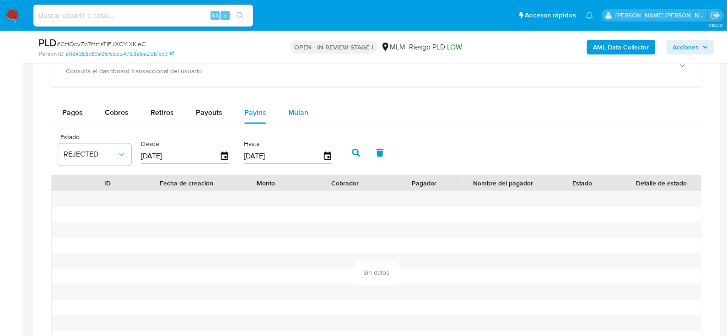
click at [293, 113] on span "Mulan" at bounding box center [298, 112] width 20 height 11
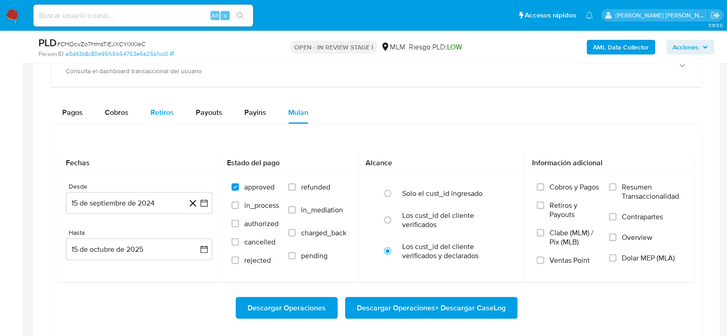
click at [164, 107] on span "Retiros" at bounding box center [161, 112] width 23 height 11
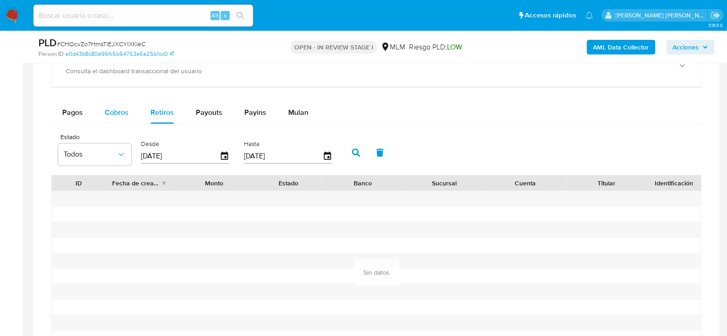
click at [115, 114] on span "Cobros" at bounding box center [117, 112] width 24 height 11
select select "10"
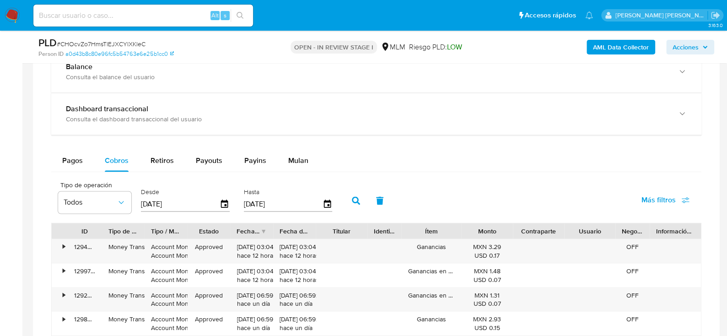
scroll to position [686, 0]
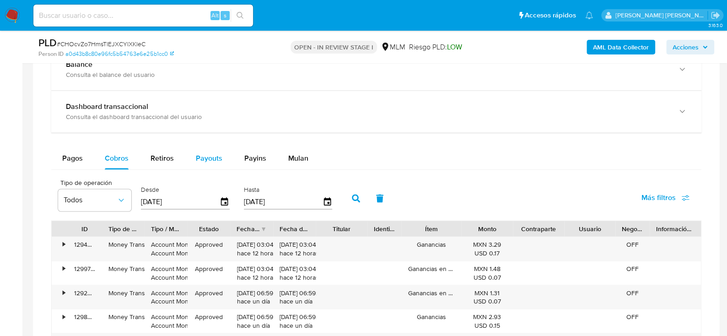
click at [207, 156] on span "Payouts" at bounding box center [209, 158] width 27 height 11
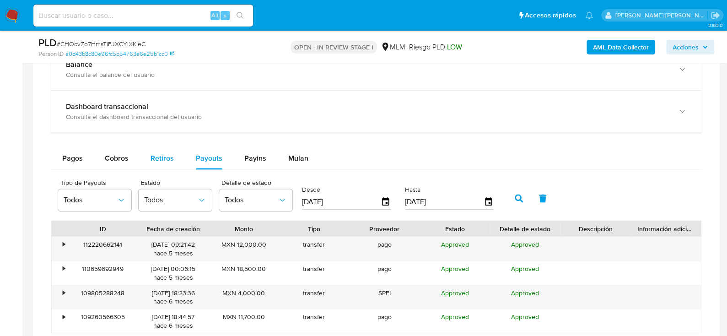
click at [173, 157] on button "Retiros" at bounding box center [162, 158] width 45 height 22
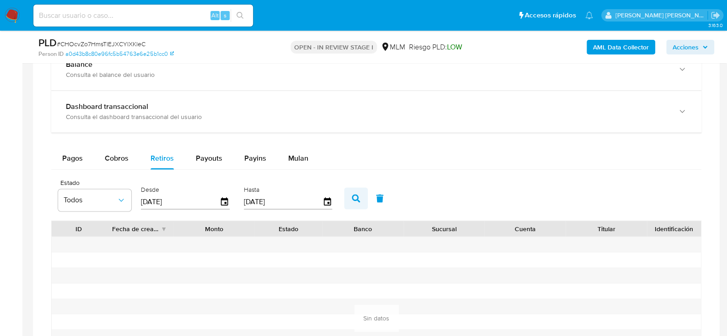
click at [354, 197] on icon "button" at bounding box center [356, 198] width 8 height 8
click at [124, 198] on icon "button" at bounding box center [121, 199] width 9 height 9
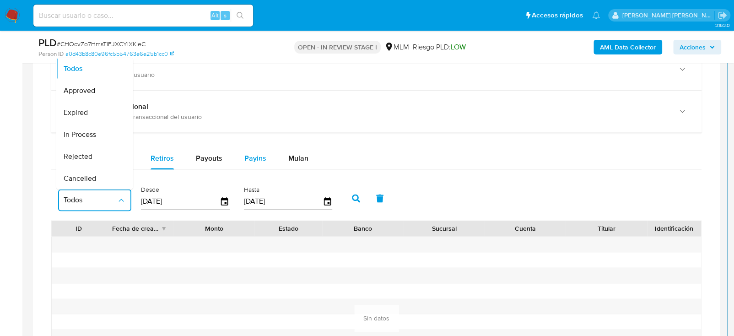
click at [252, 156] on span "Payins" at bounding box center [255, 158] width 22 height 11
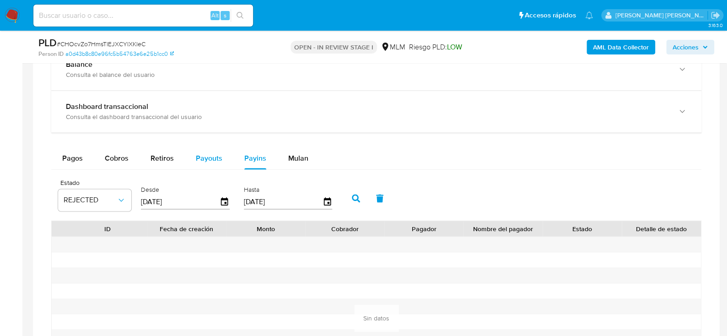
click at [214, 159] on span "Payouts" at bounding box center [209, 158] width 27 height 11
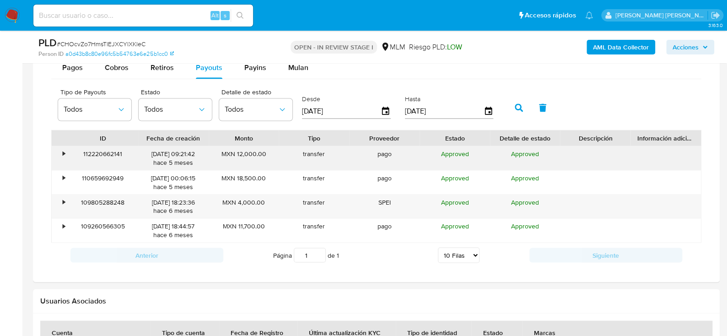
scroll to position [777, 0]
click at [387, 108] on icon "button" at bounding box center [386, 110] width 16 height 16
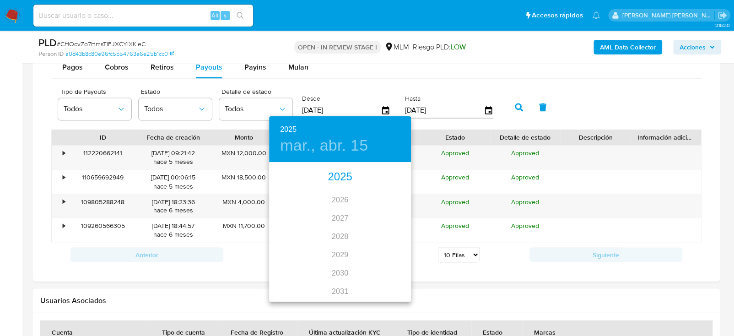
click at [340, 176] on div "2025" at bounding box center [340, 177] width 142 height 18
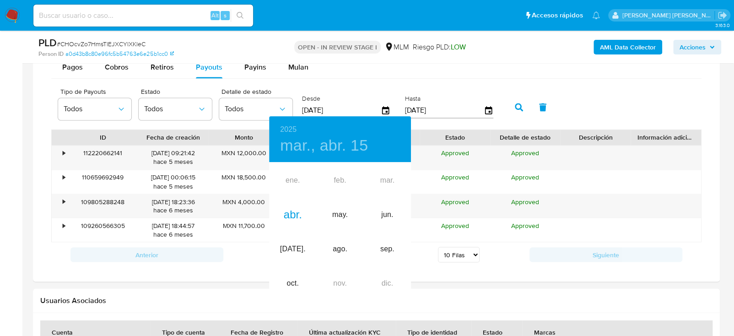
click at [603, 93] on div at bounding box center [367, 168] width 734 height 336
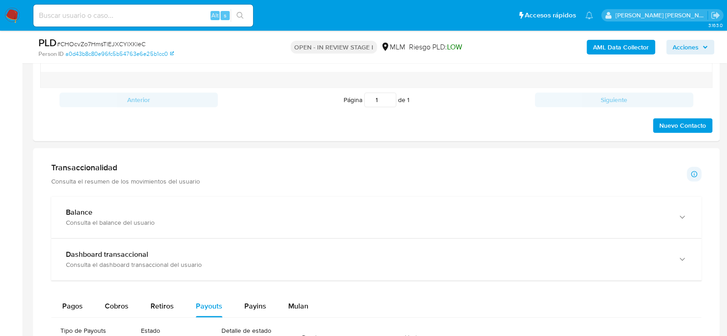
scroll to position [594, 0]
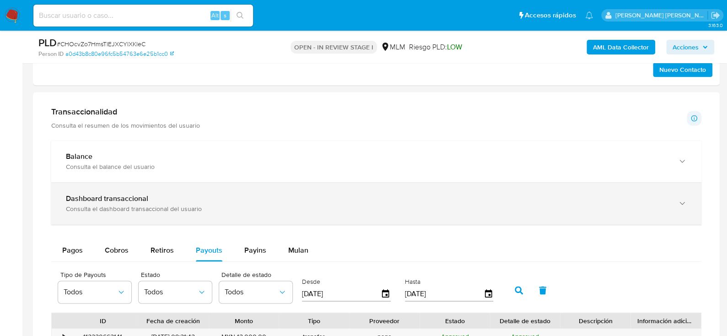
click at [258, 214] on div "Dashboard transaccional Consulta el dashboard transaccional del usuario" at bounding box center [376, 204] width 650 height 42
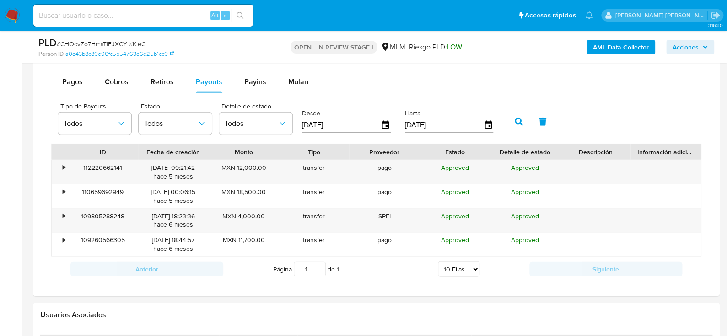
scroll to position [1143, 0]
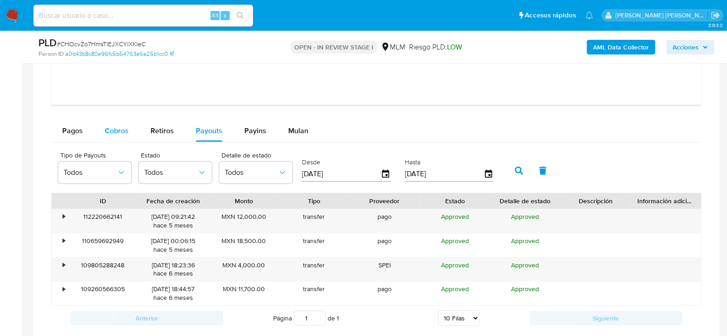
click at [140, 130] on button "Retiros" at bounding box center [162, 131] width 45 height 22
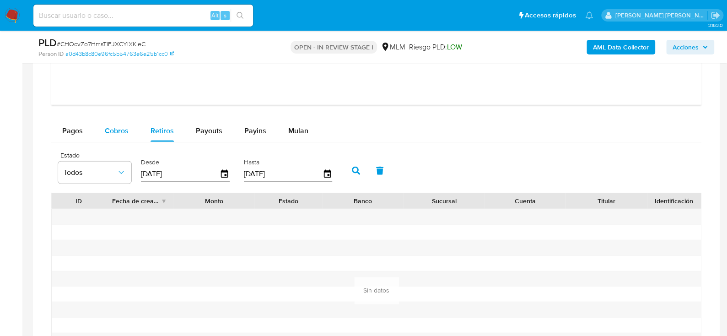
click at [111, 127] on span "Cobros" at bounding box center [117, 130] width 24 height 11
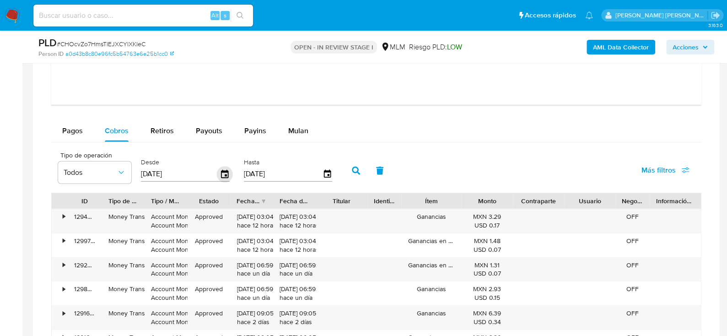
click at [221, 176] on icon "button" at bounding box center [225, 174] width 16 height 16
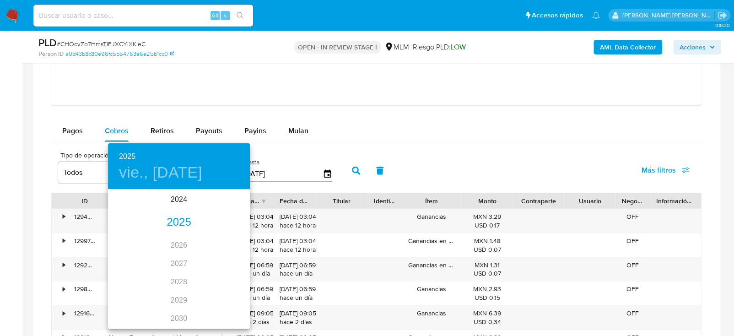
click at [175, 215] on div "2025" at bounding box center [179, 222] width 142 height 18
click at [137, 202] on div "ene." at bounding box center [131, 207] width 47 height 34
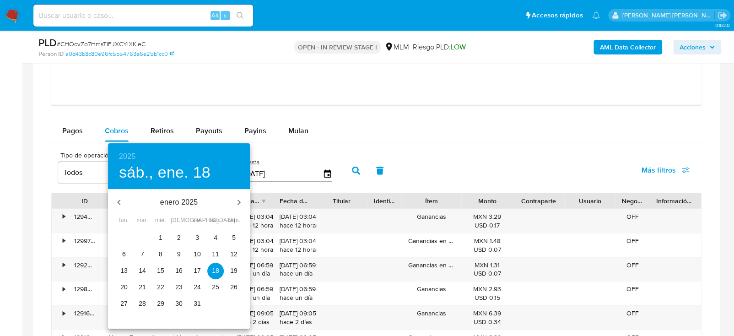
click at [157, 236] on span "1" at bounding box center [160, 237] width 16 height 9
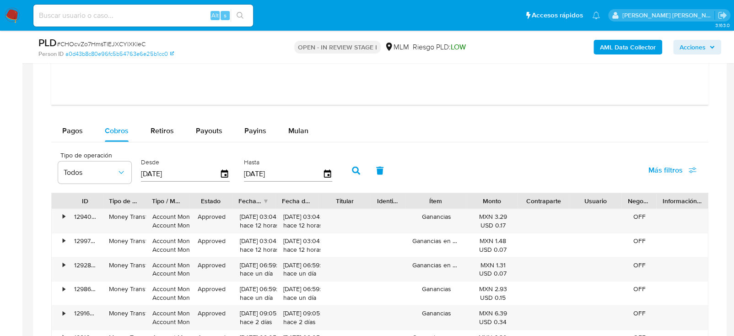
type input "01/01/2025"
click at [321, 172] on icon "button" at bounding box center [327, 174] width 16 height 16
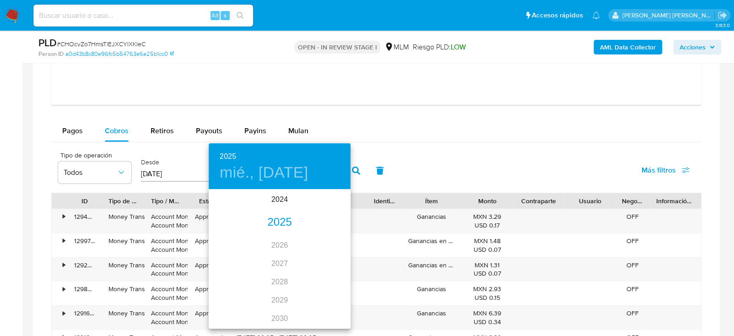
click at [267, 220] on div "2025" at bounding box center [280, 222] width 142 height 18
click at [284, 240] on div "may." at bounding box center [279, 242] width 47 height 34
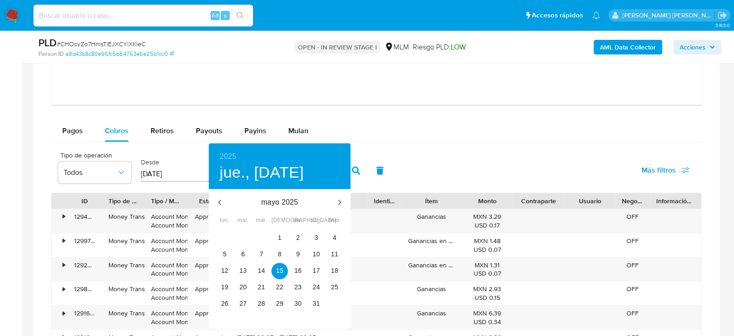
click at [292, 203] on p "mayo 2025" at bounding box center [280, 202] width 98 height 11
click at [217, 200] on icon "button" at bounding box center [219, 202] width 11 height 11
click at [257, 301] on span "30" at bounding box center [261, 303] width 16 height 9
type input "30/04/2025"
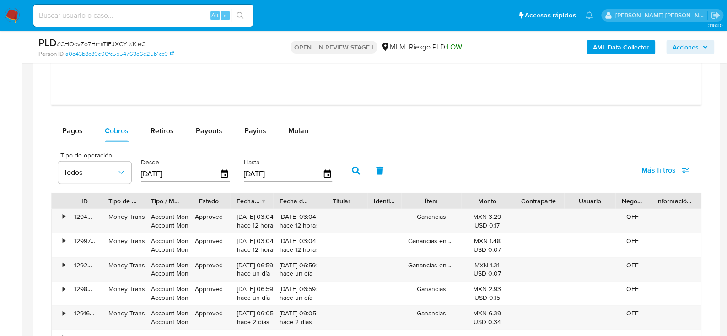
click at [352, 167] on icon "button" at bounding box center [356, 170] width 8 height 8
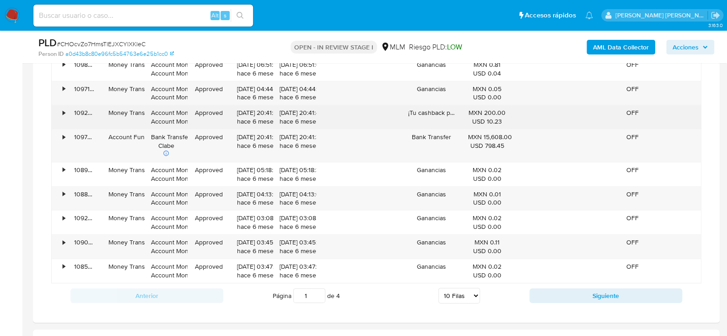
scroll to position [1326, 0]
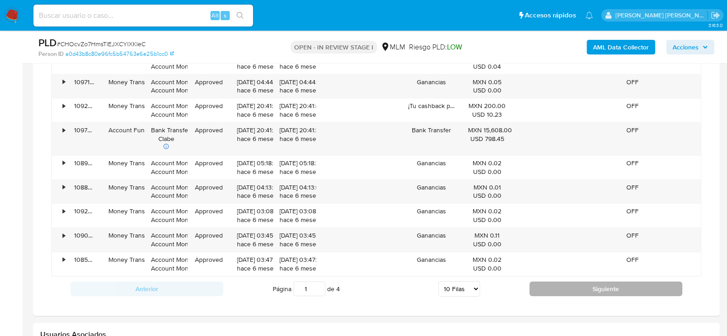
click at [609, 290] on button "Siguiente" at bounding box center [605, 288] width 153 height 15
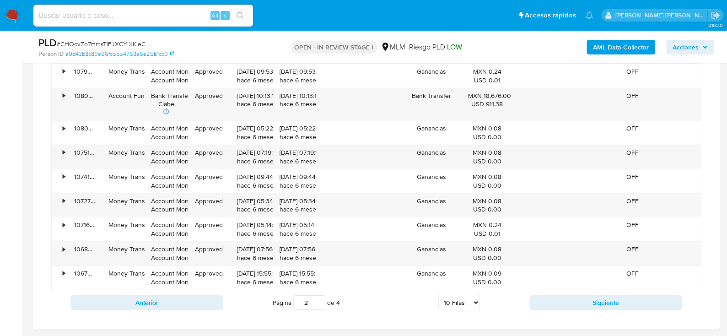
scroll to position [1372, 0]
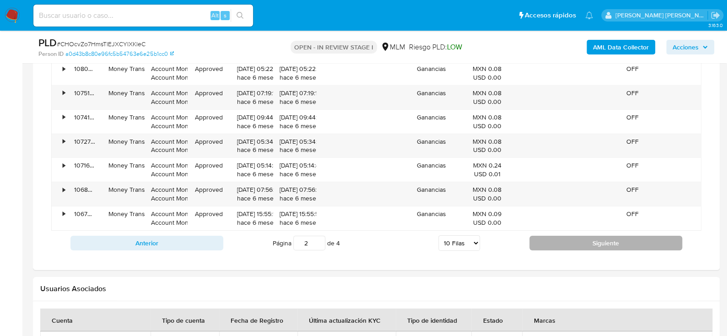
click at [580, 247] on button "Siguiente" at bounding box center [605, 243] width 153 height 15
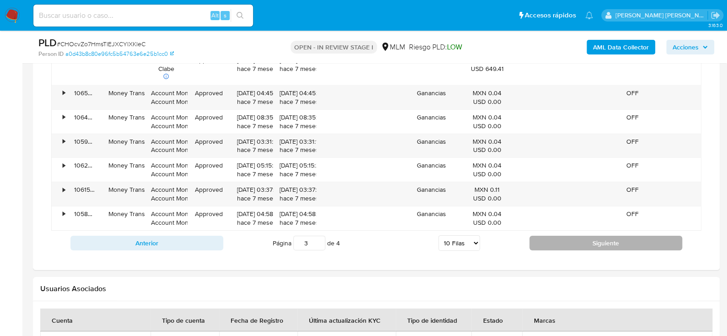
click at [591, 245] on button "Siguiente" at bounding box center [605, 243] width 153 height 15
type input "4"
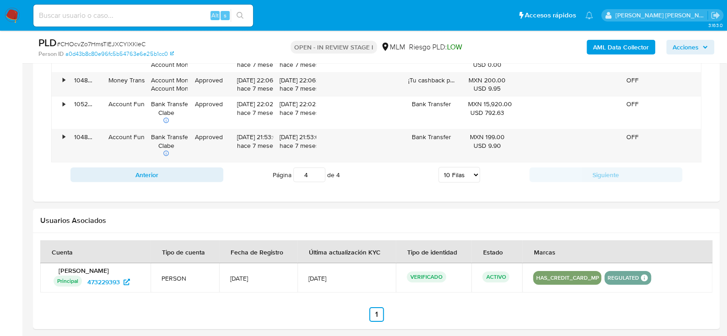
scroll to position [1280, 0]
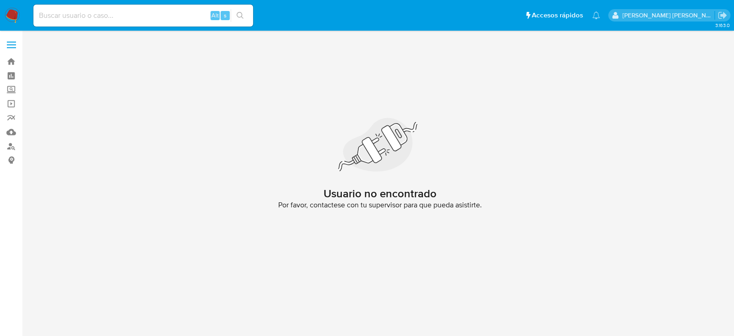
click at [8, 21] on img at bounding box center [13, 16] width 16 height 16
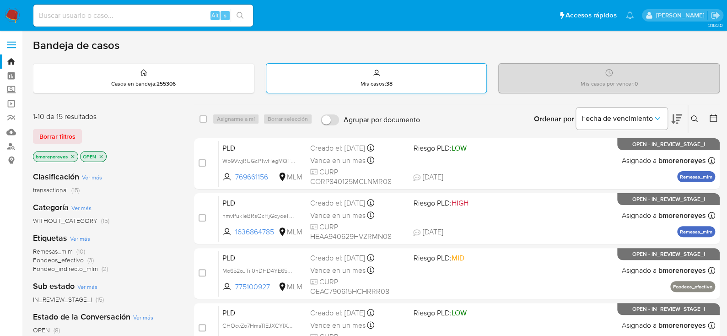
click at [407, 88] on div "Mis casos : 38" at bounding box center [376, 78] width 220 height 29
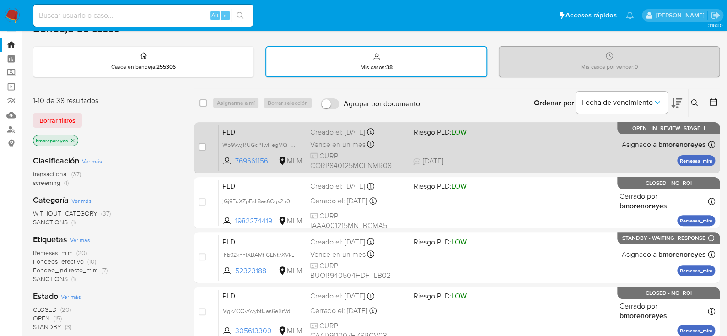
scroll to position [46, 0]
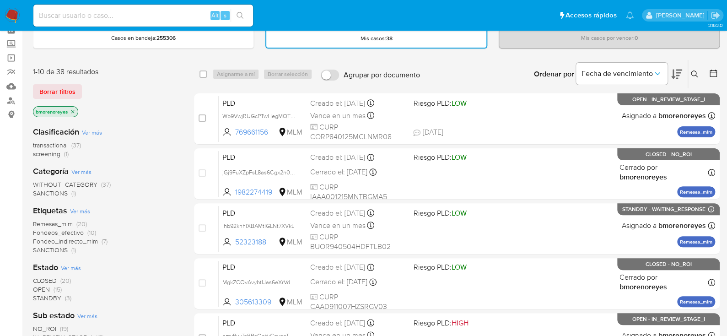
click at [698, 74] on button at bounding box center [695, 74] width 15 height 11
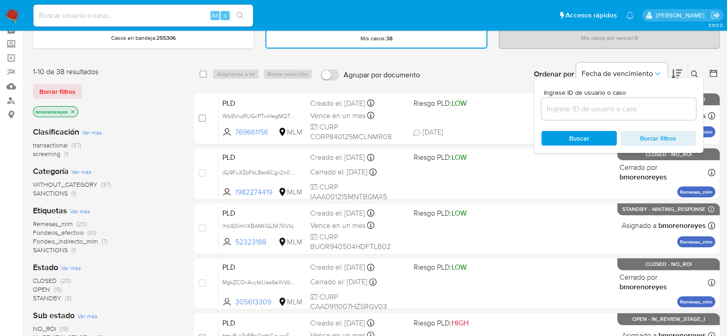
click at [585, 112] on input at bounding box center [618, 109] width 155 height 12
type input "340744891"
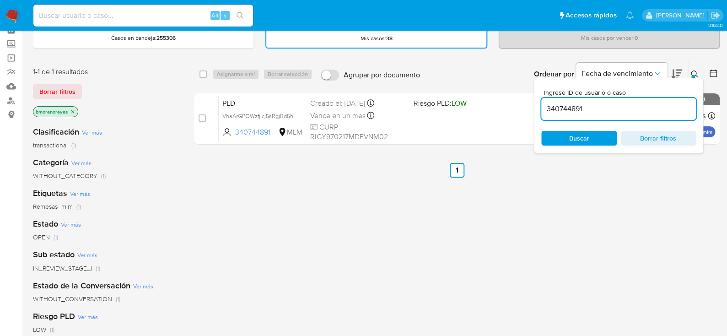
click at [573, 139] on span "Buscar" at bounding box center [579, 138] width 20 height 15
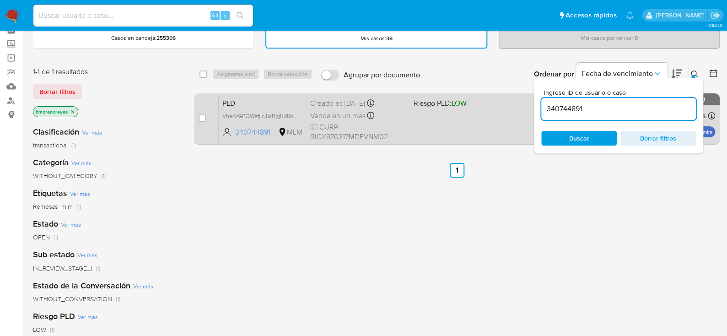
click at [444, 138] on div "PLD VhaArGPOWzfjlcj5sRgjBd5h 340744891 MLM Riesgo PLD: LOW Creado el: 12/09/202…" at bounding box center [467, 119] width 496 height 46
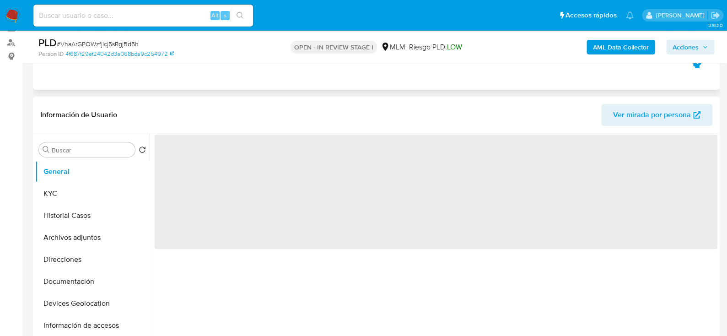
scroll to position [137, 0]
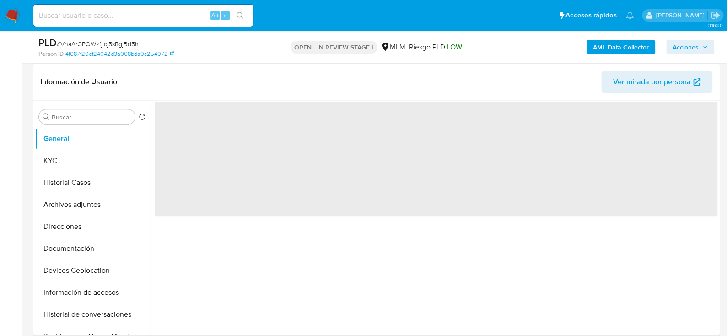
select select "10"
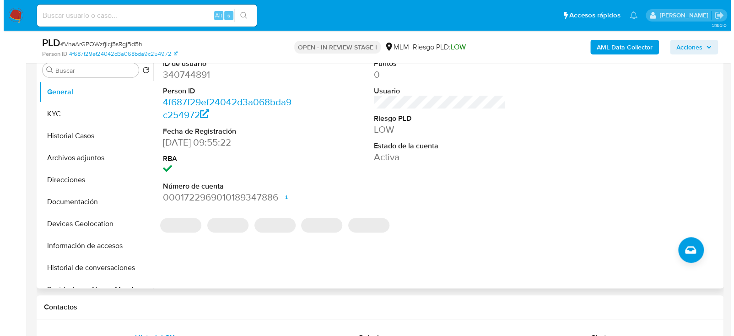
scroll to position [183, 0]
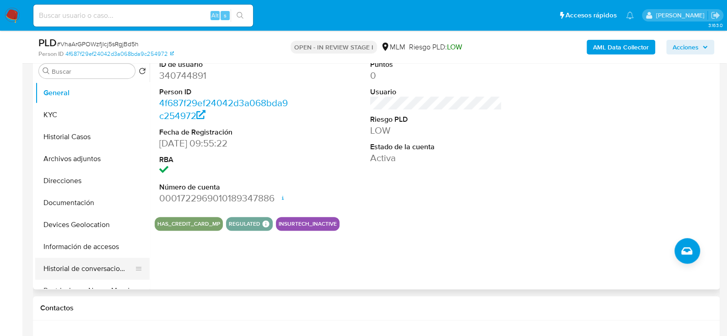
click at [96, 266] on button "Historial de conversaciones" at bounding box center [88, 269] width 107 height 22
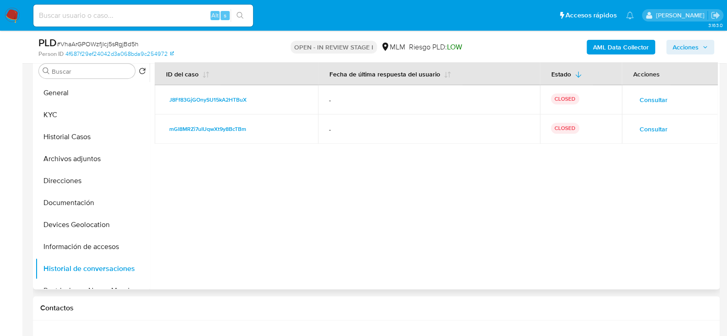
click at [648, 94] on span "Consultar" at bounding box center [653, 99] width 28 height 13
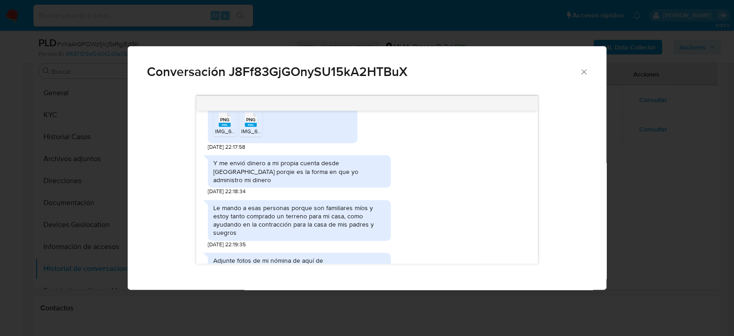
scroll to position [229, 0]
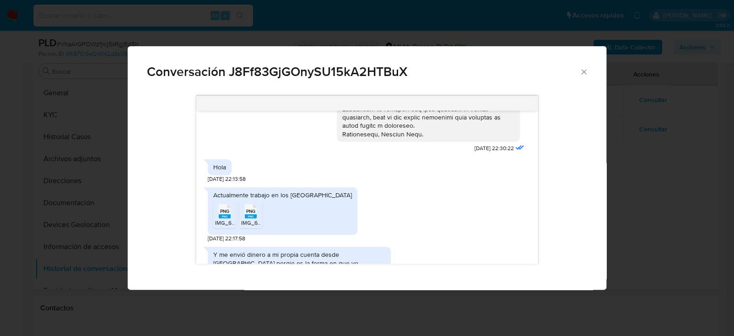
click at [220, 212] on span "PNG" at bounding box center [224, 211] width 9 height 6
click at [249, 217] on rect "Comunicación" at bounding box center [251, 216] width 12 height 4
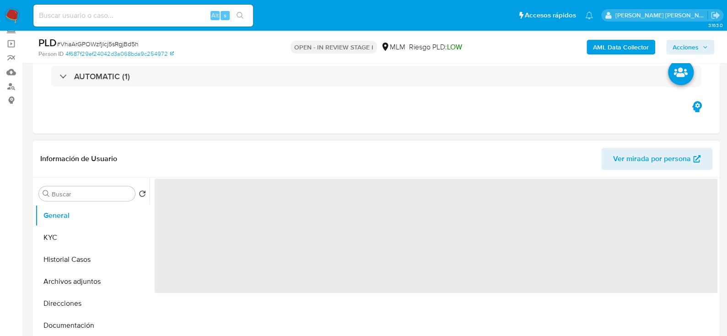
scroll to position [137, 0]
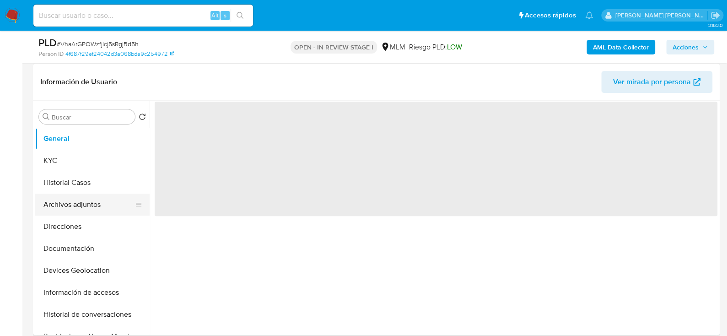
select select "10"
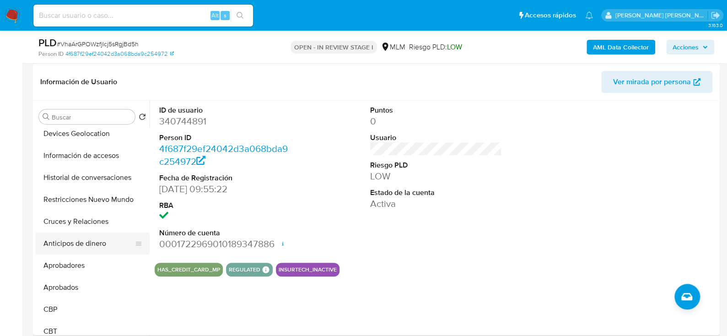
scroll to position [0, 0]
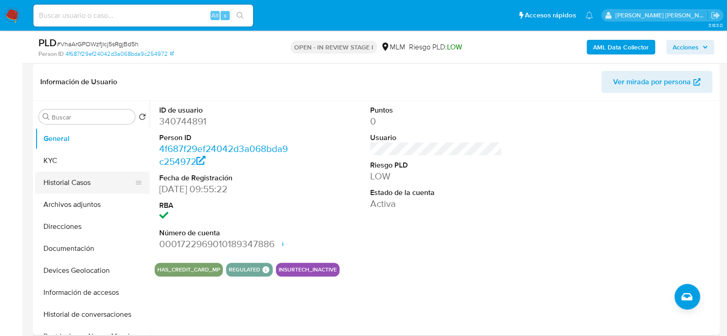
click at [81, 181] on button "Historial Casos" at bounding box center [88, 183] width 107 height 22
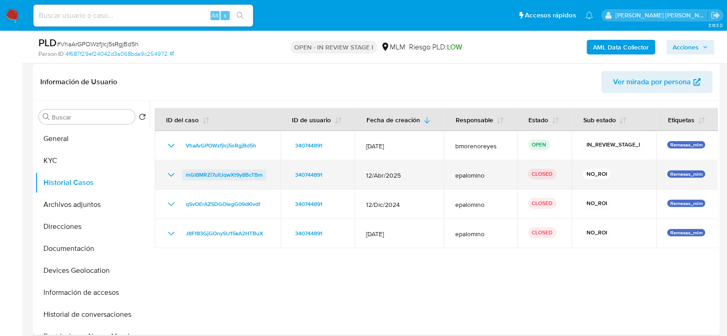
click at [246, 171] on span "mGI8MRZi7uIUqwXt9y8BcTBm" at bounding box center [224, 174] width 77 height 11
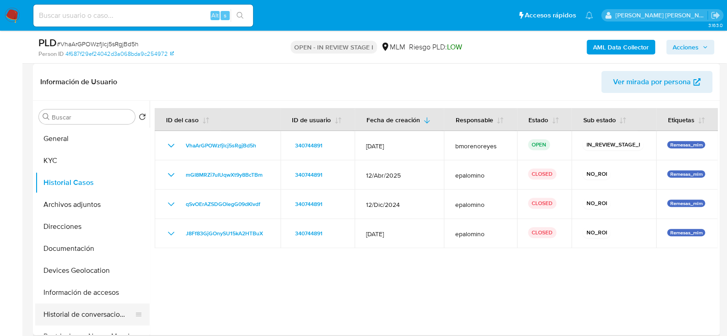
click at [106, 314] on button "Historial de conversaciones" at bounding box center [88, 314] width 107 height 22
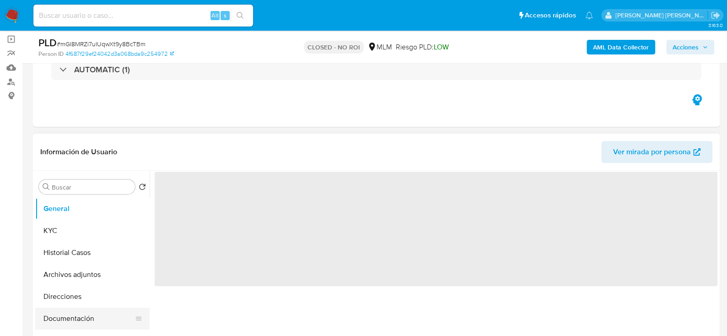
scroll to position [137, 0]
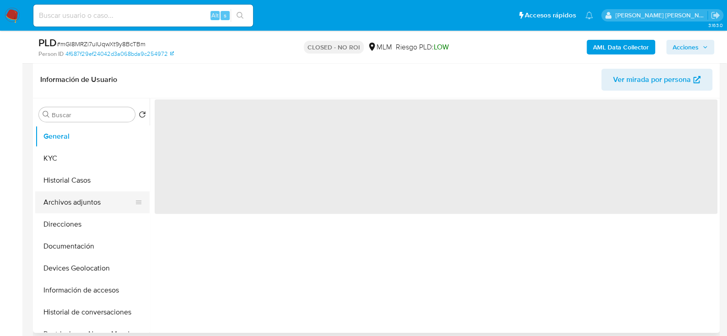
click at [84, 207] on button "Archivos adjuntos" at bounding box center [88, 202] width 107 height 22
select select "10"
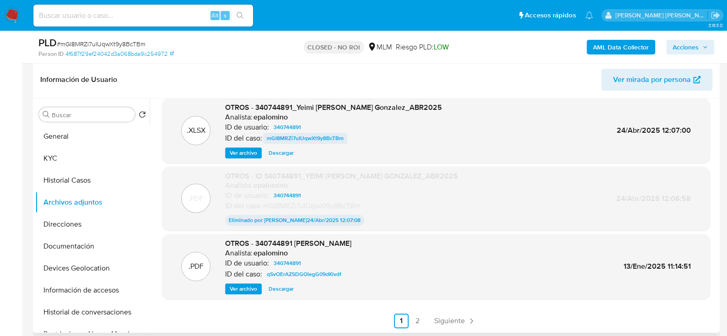
scroll to position [0, 0]
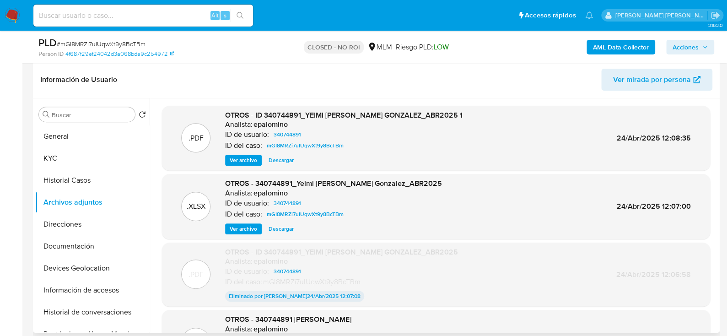
drag, startPoint x: 284, startPoint y: 159, endPoint x: 325, endPoint y: 200, distance: 57.9
click at [284, 159] on span "Descargar" at bounding box center [280, 160] width 25 height 9
